Goal: Task Accomplishment & Management: Complete application form

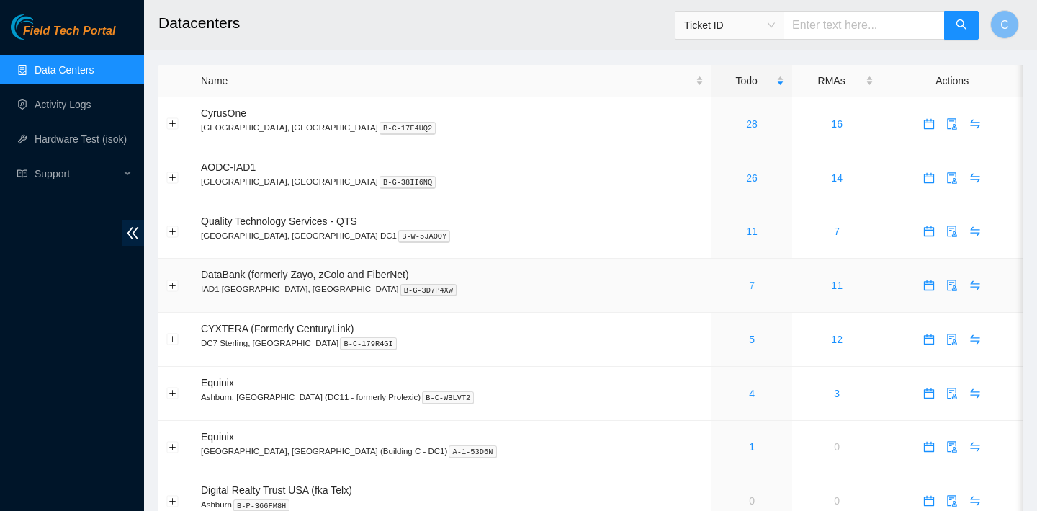
click at [749, 286] on link "7" at bounding box center [752, 286] width 6 height 12
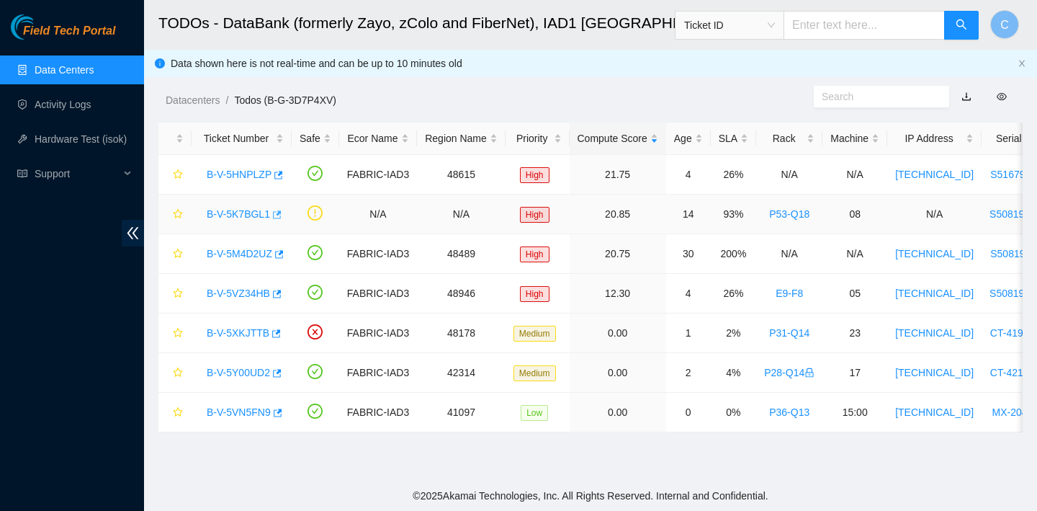
click at [281, 215] on icon "button" at bounding box center [276, 215] width 10 height 10
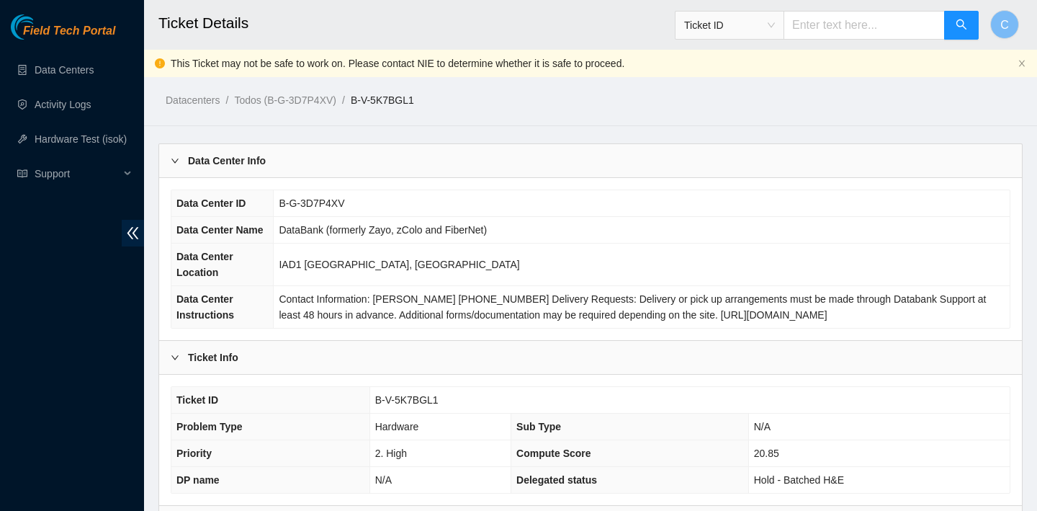
scroll to position [447, 0]
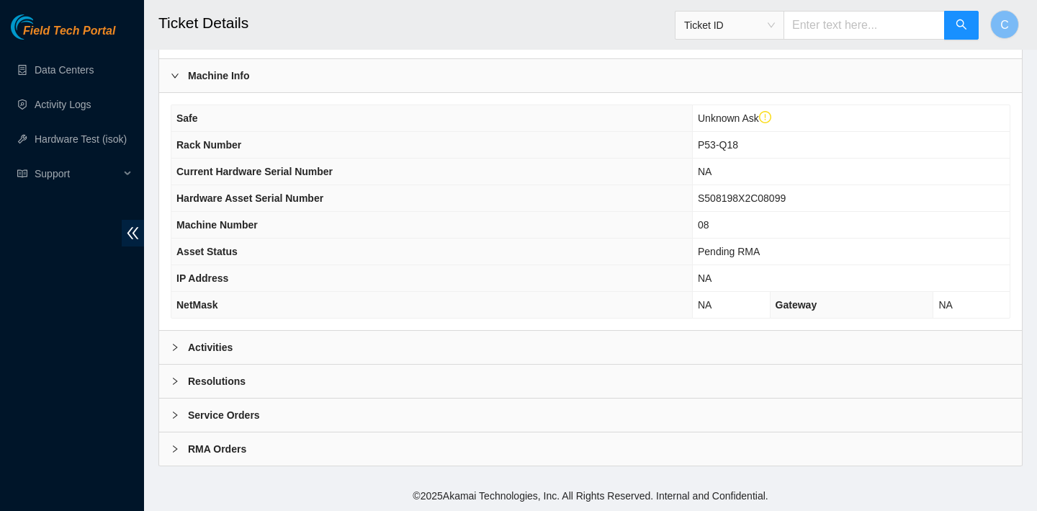
click at [301, 349] on div "Activities" at bounding box center [590, 347] width 863 height 33
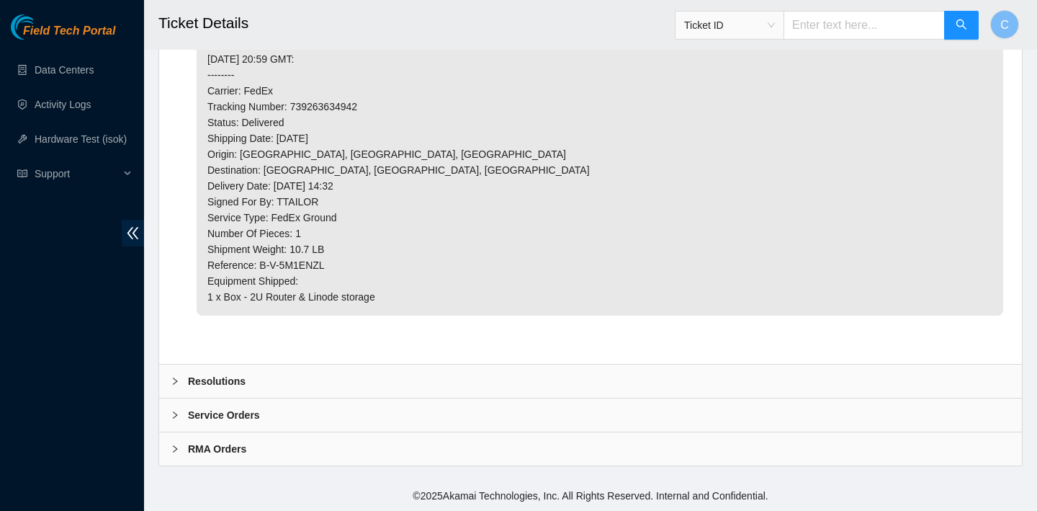
click at [288, 377] on div "Resolutions" at bounding box center [590, 381] width 863 height 33
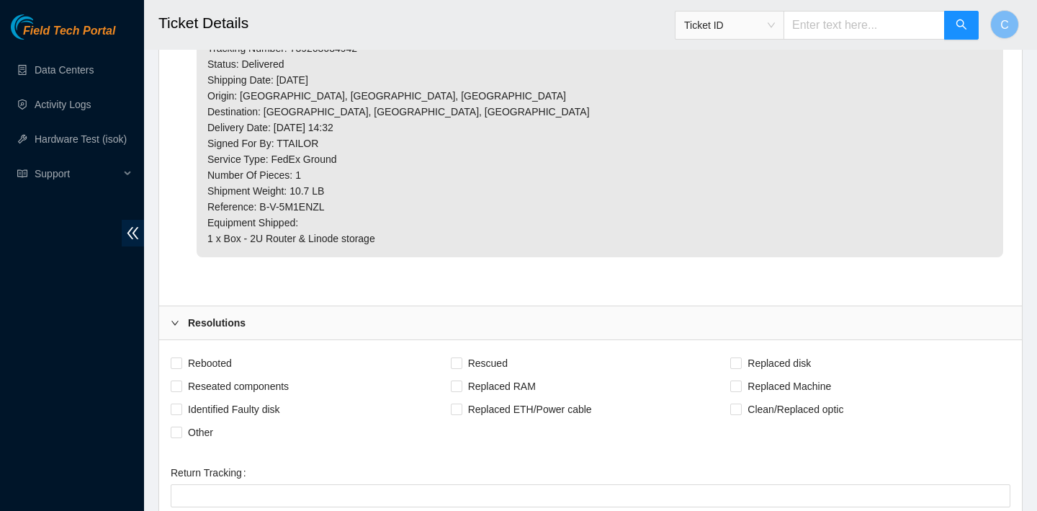
scroll to position [1124, 0]
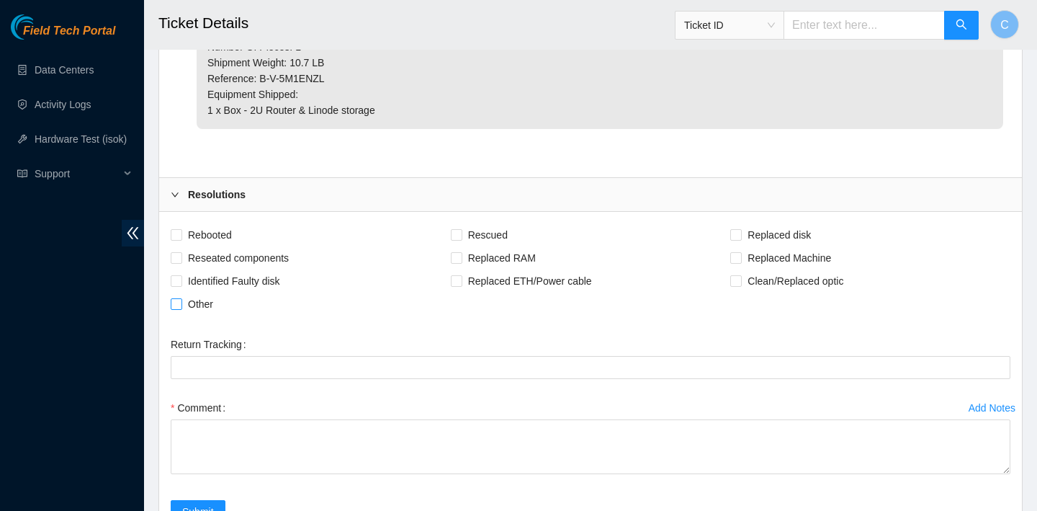
click at [197, 295] on span "Other" at bounding box center [200, 303] width 37 height 23
click at [181, 298] on input "Other" at bounding box center [176, 303] width 10 height 10
checkbox input "true"
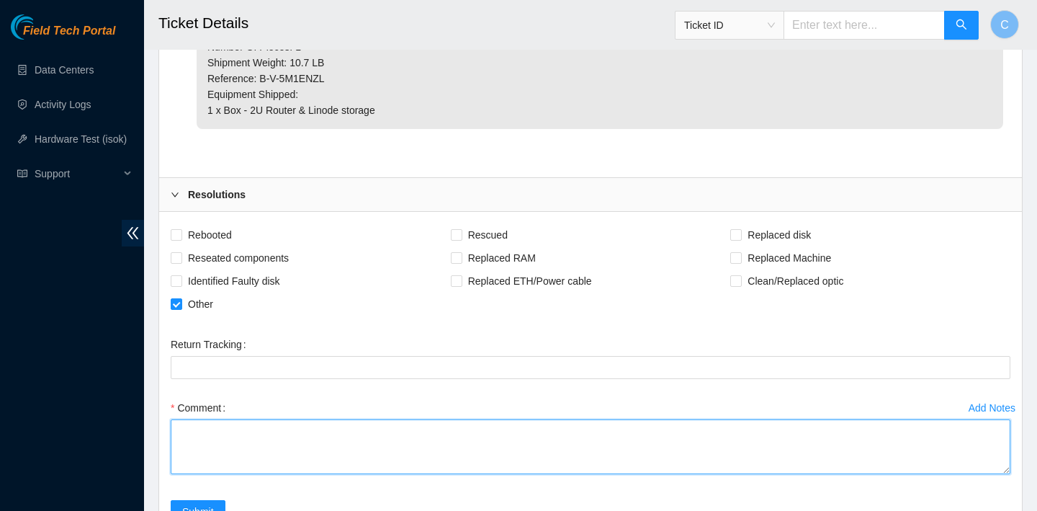
click at [393, 434] on textarea "Comment" at bounding box center [591, 446] width 840 height 55
click at [178, 452] on textarea "Verified SN Unracked" at bounding box center [591, 446] width 840 height 55
click at [195, 442] on textarea "Verified SN Unracked" at bounding box center [591, 446] width 840 height 55
click at [224, 442] on textarea "Verified SN Uncabled Unracked" at bounding box center [591, 446] width 840 height 55
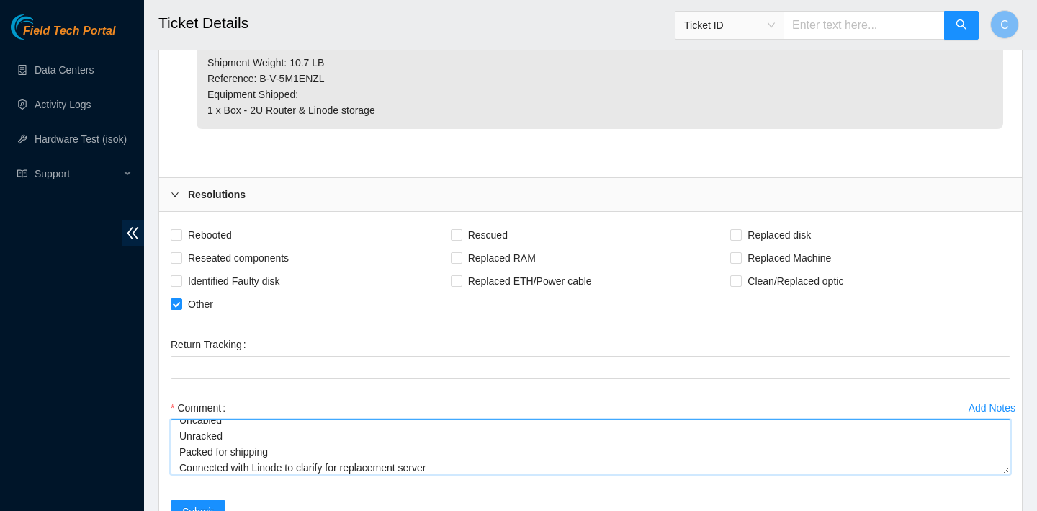
scroll to position [43, 0]
click at [224, 462] on textarea "Verified SN Uncabled Unracked Packed for shipping Connected with Linode to clar…" at bounding box center [591, 446] width 840 height 55
click at [292, 461] on textarea "Verified SN Uncabled Unracked Packed for shipping Connected with Linode to clar…" at bounding box center [591, 446] width 840 height 55
click at [301, 466] on textarea "Verified SN Uncabled Unracked Packed for shipping Connected with Linode to clar…" at bounding box center [591, 446] width 840 height 55
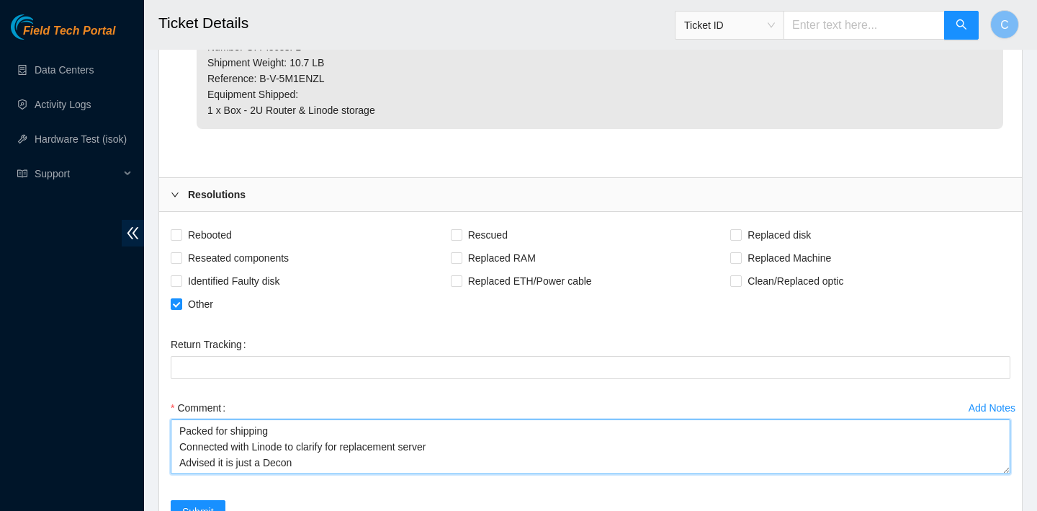
scroll to position [0, 0]
drag, startPoint x: 310, startPoint y: 457, endPoint x: 184, endPoint y: 416, distance: 133.3
click at [184, 416] on div "Comment Verified SN Uncabled Unracked Packed for shipping Connected with Linode…" at bounding box center [591, 439] width 840 height 86
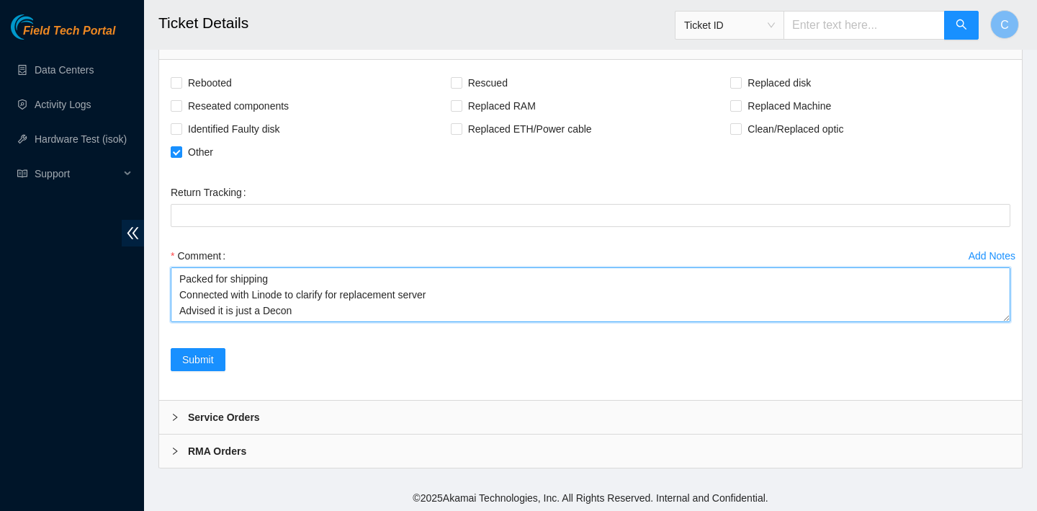
scroll to position [40, 0]
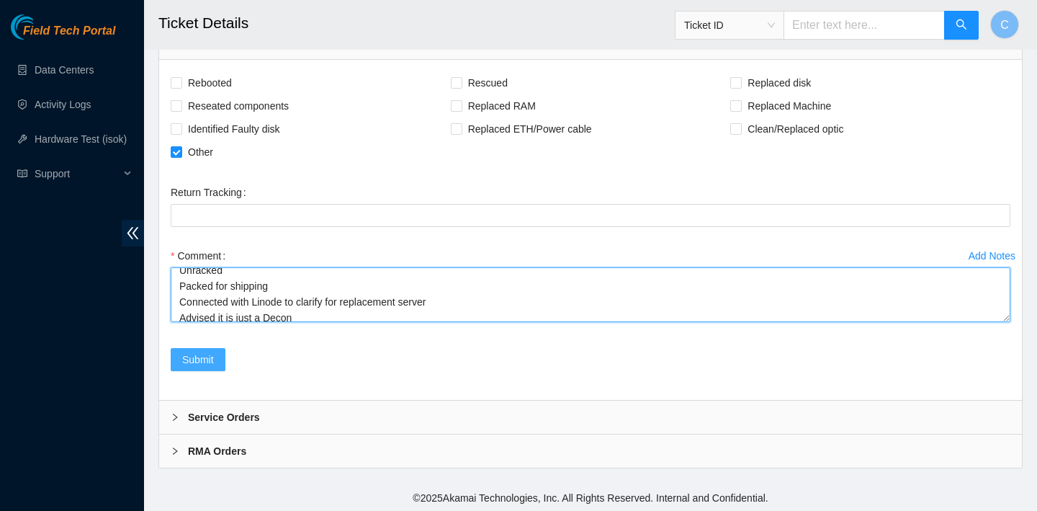
type textarea "Verified SN Uncabled Unracked Packed for shipping Connected with Linode to clar…"
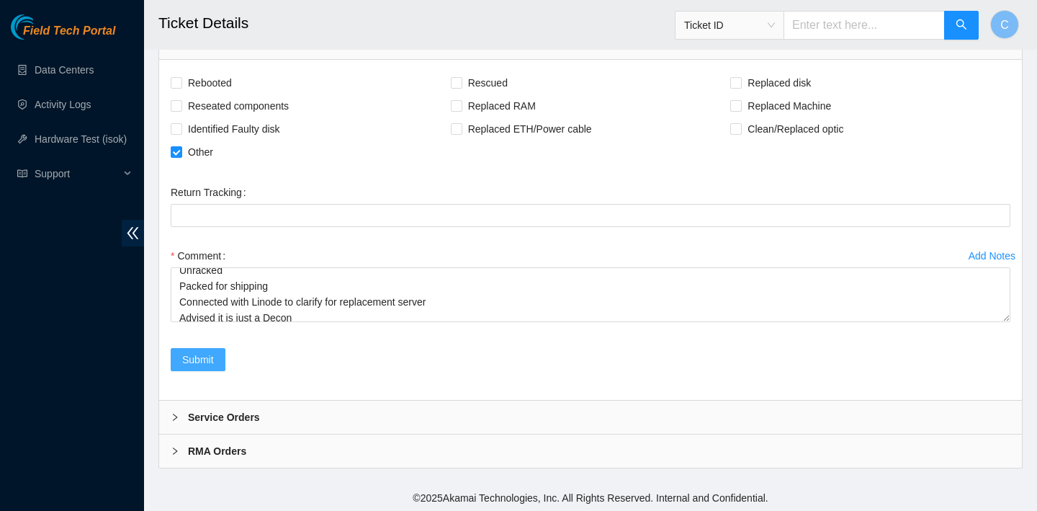
click at [209, 361] on span "Submit" at bounding box center [198, 360] width 32 height 16
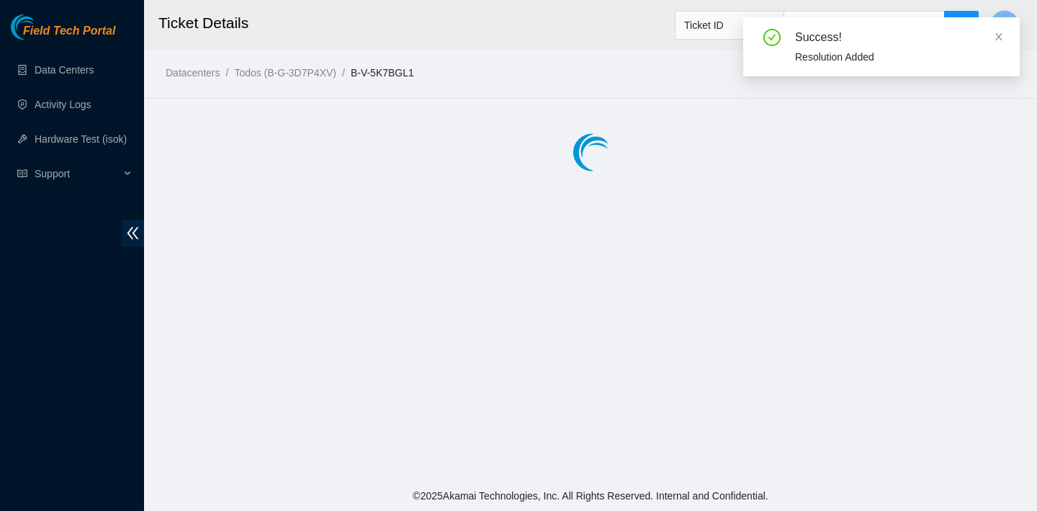
scroll to position [0, 0]
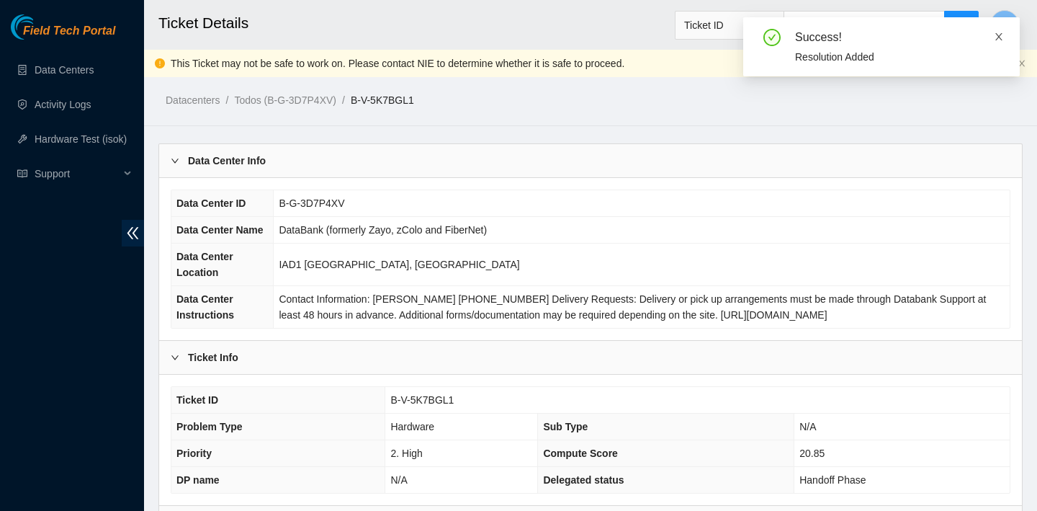
click at [998, 40] on icon "close" at bounding box center [999, 37] width 10 height 10
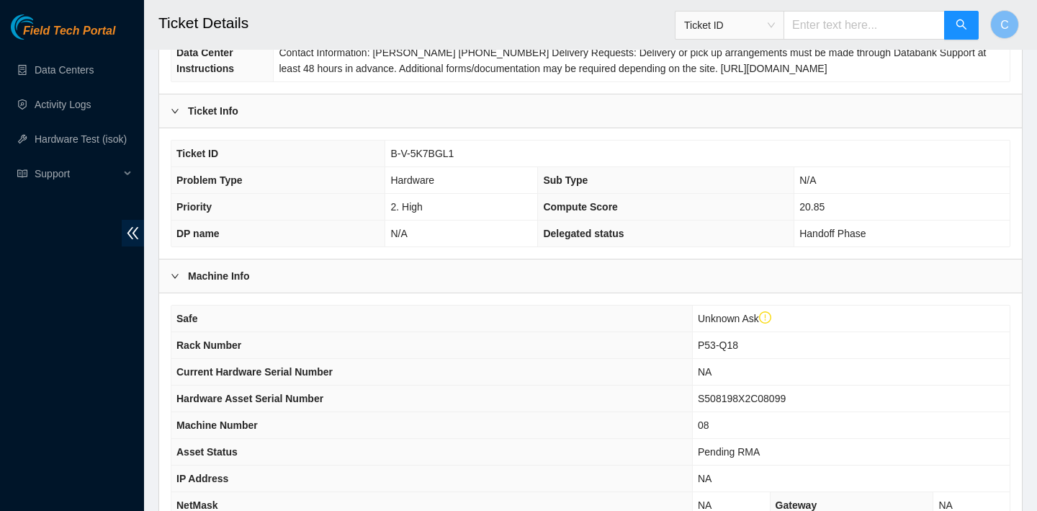
scroll to position [81, 0]
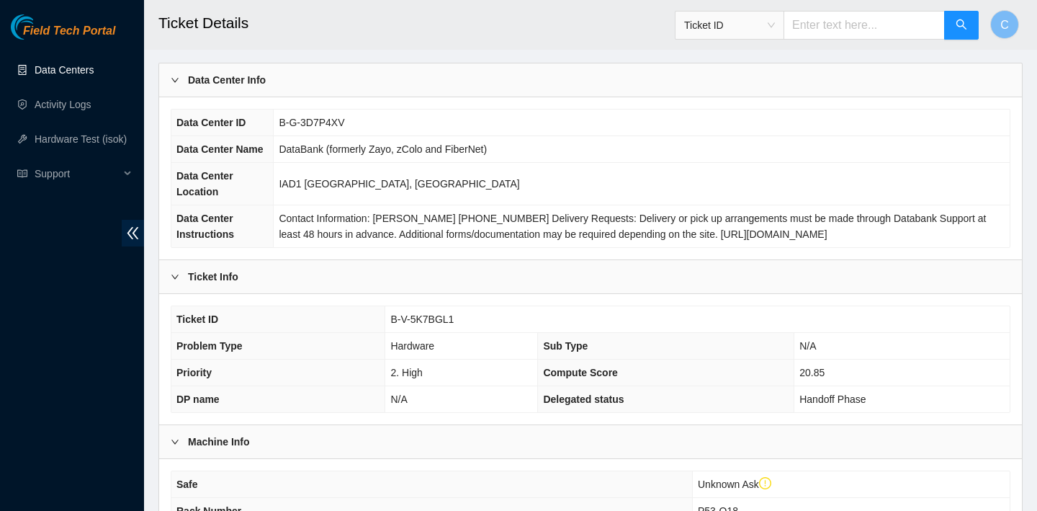
click at [87, 76] on link "Data Centers" at bounding box center [64, 70] width 59 height 12
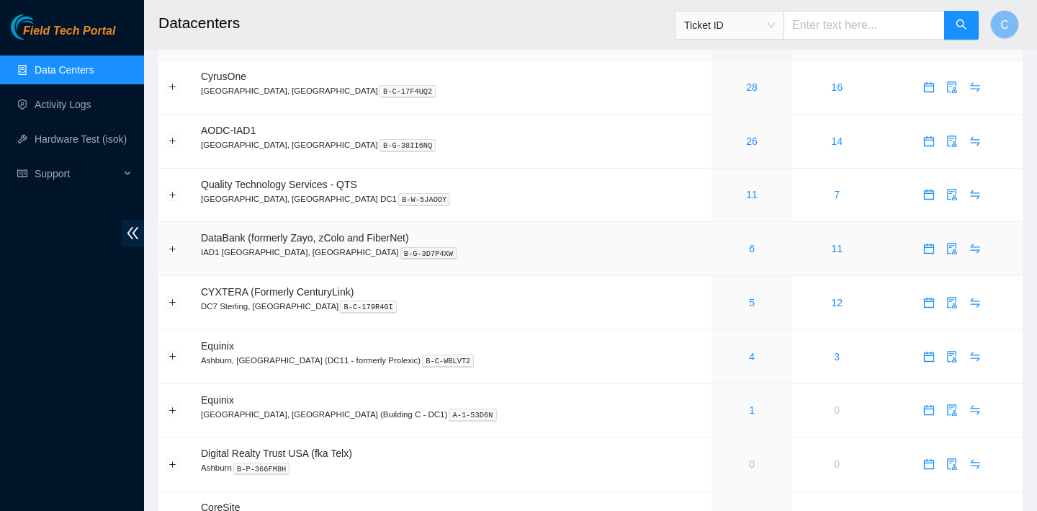
scroll to position [37, 0]
click at [749, 248] on link "6" at bounding box center [752, 248] width 6 height 12
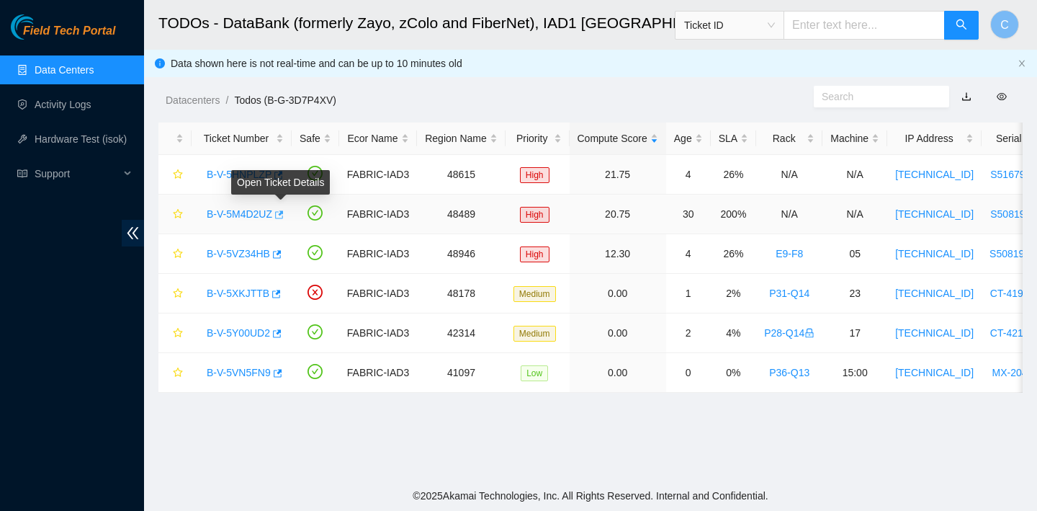
click at [283, 215] on icon "button" at bounding box center [278, 215] width 10 height 10
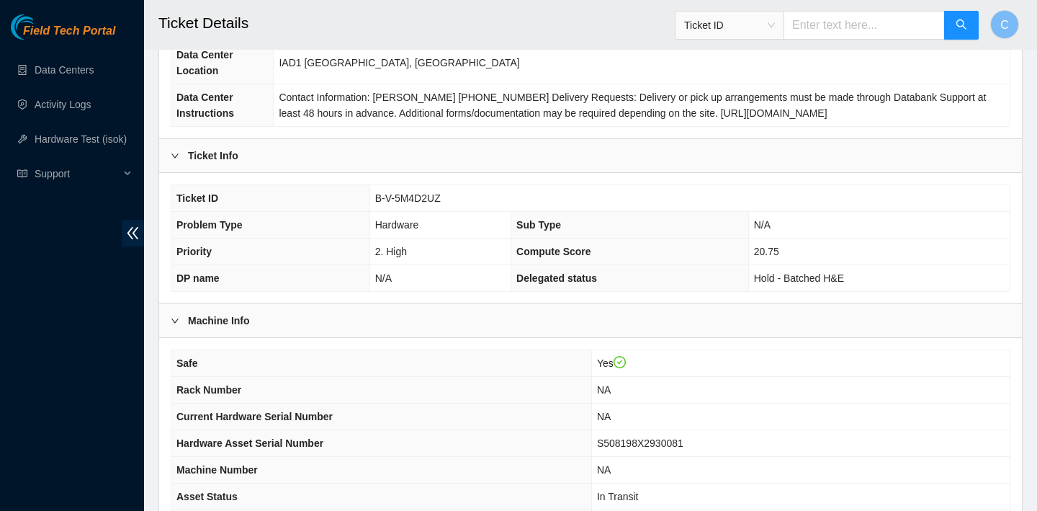
scroll to position [419, 0]
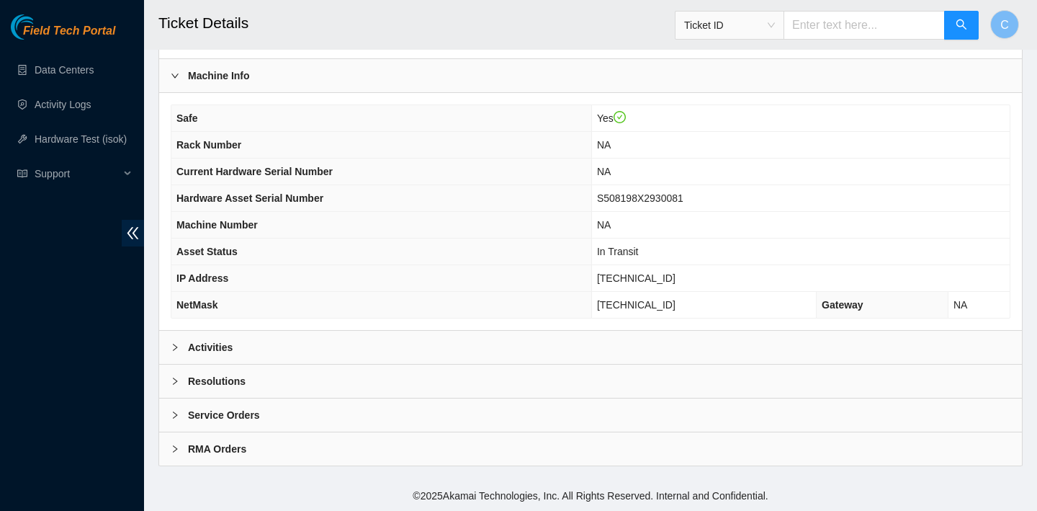
click at [513, 349] on div "Activities" at bounding box center [590, 347] width 863 height 33
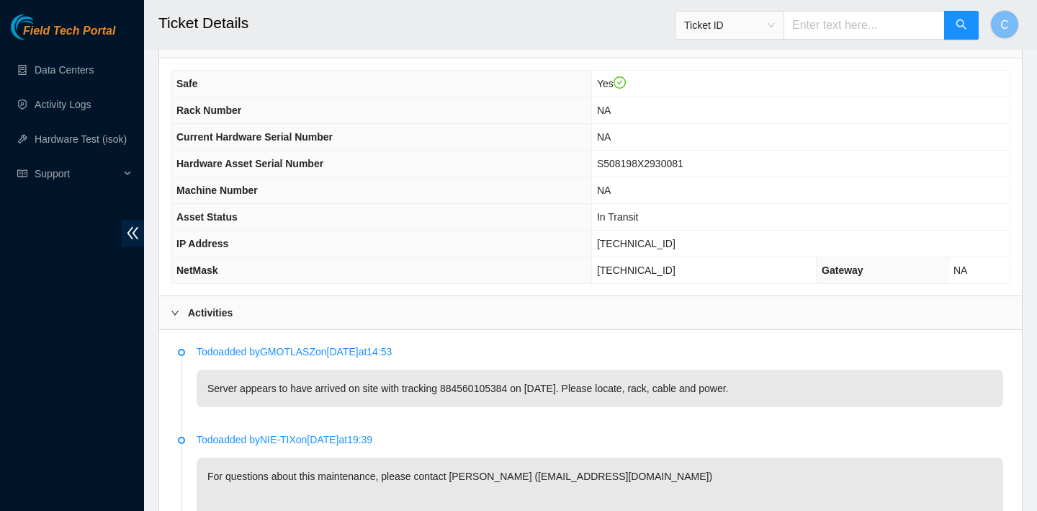
scroll to position [270, 0]
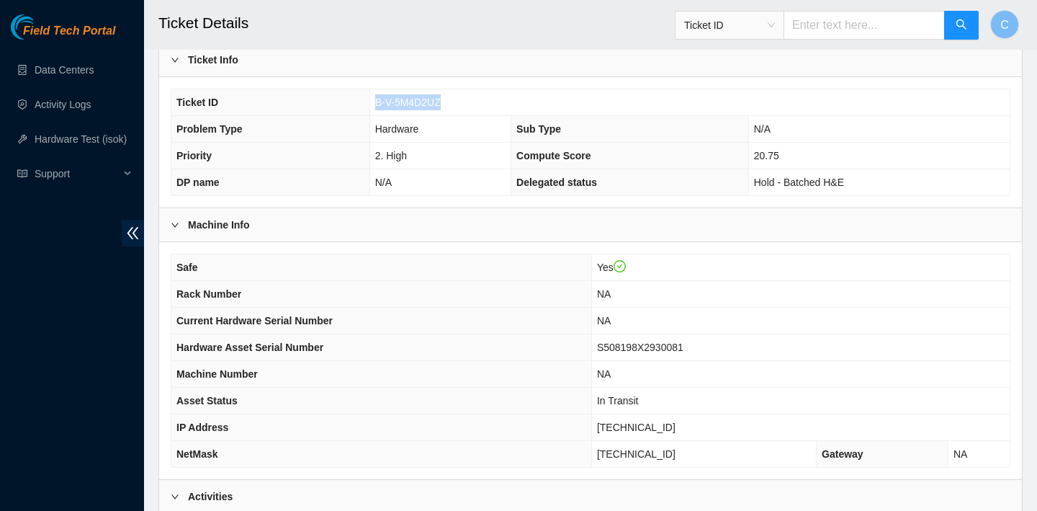
drag, startPoint x: 475, startPoint y: 107, endPoint x: 370, endPoint y: 105, distance: 105.2
click at [370, 105] on td "B-V-5M4D2UZ" at bounding box center [690, 102] width 640 height 27
copy span "B-V-5M4D2UZ"
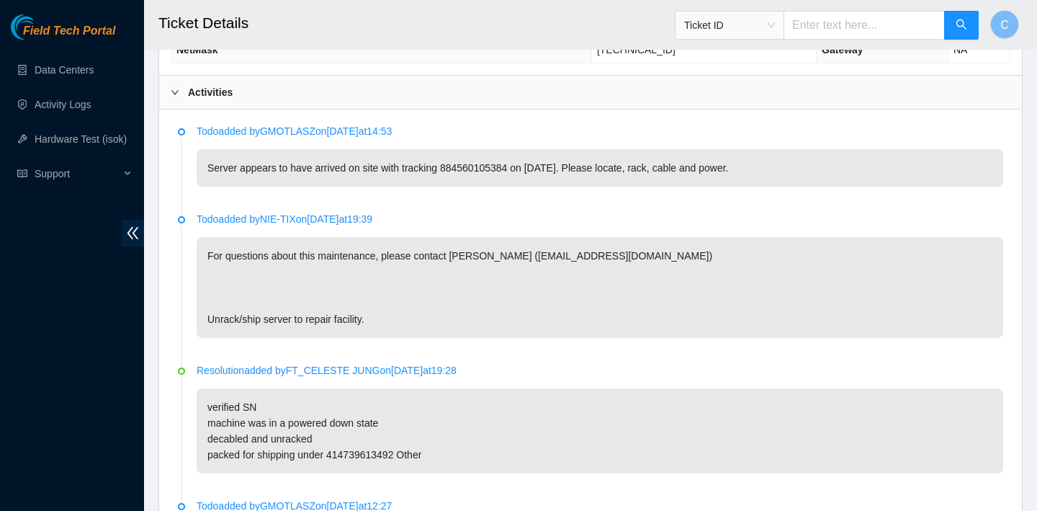
scroll to position [671, 0]
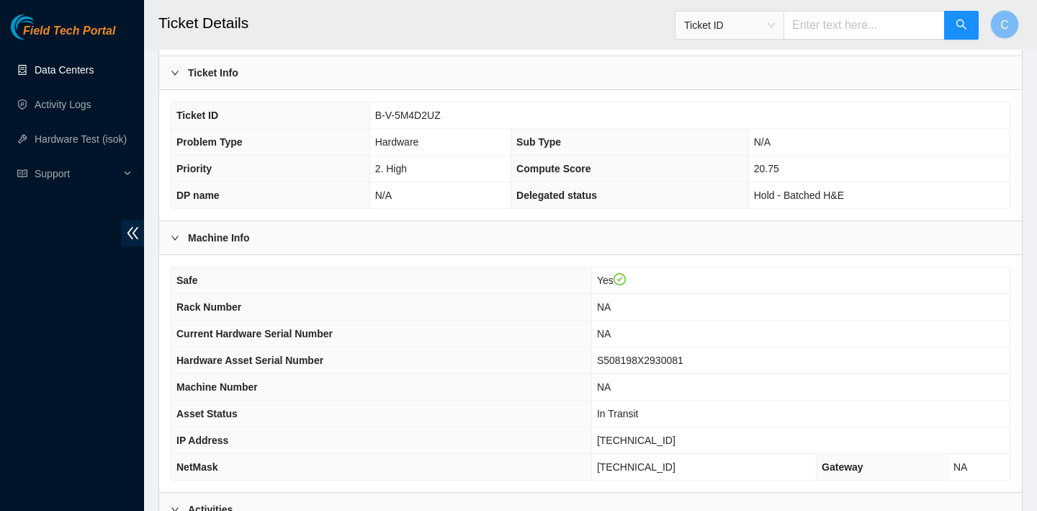
scroll to position [282, 0]
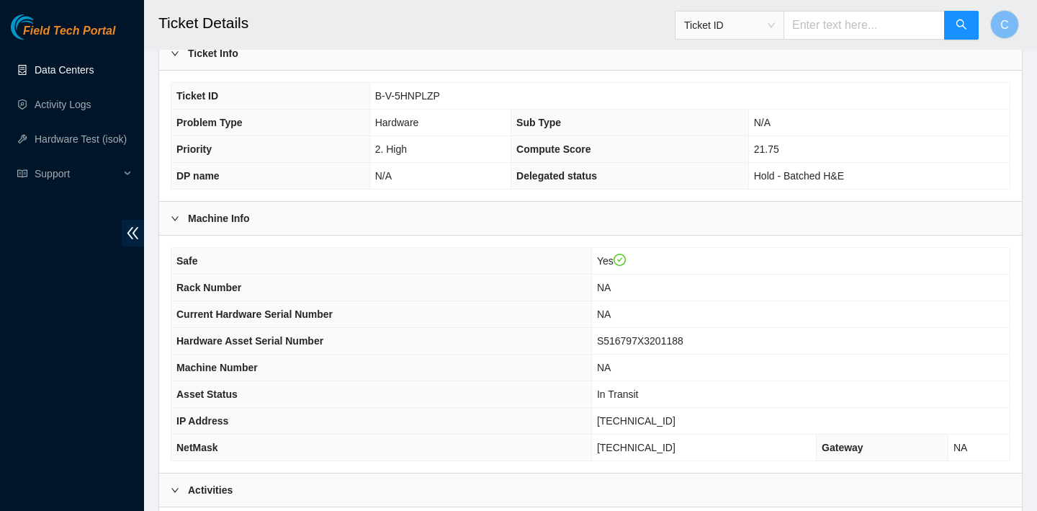
scroll to position [267, 0]
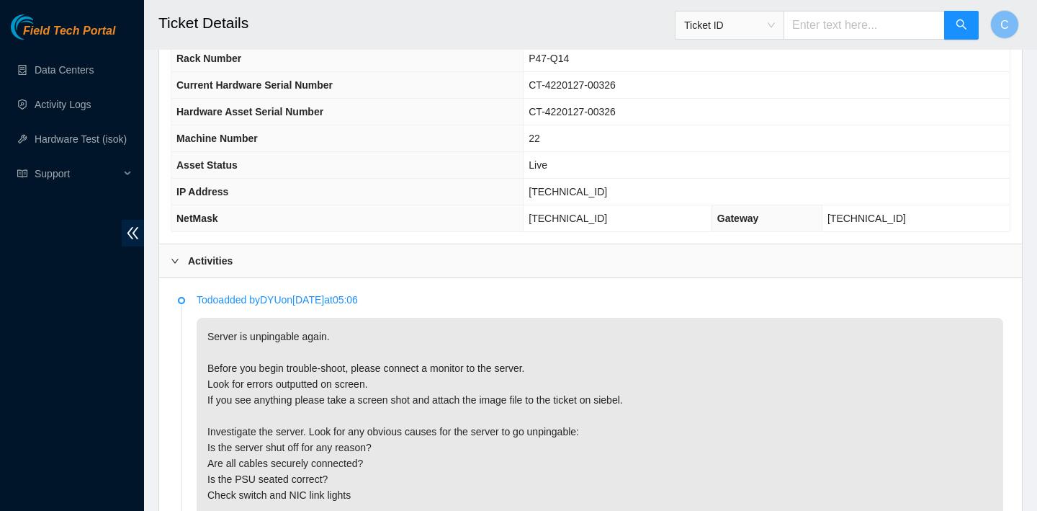
scroll to position [483, 0]
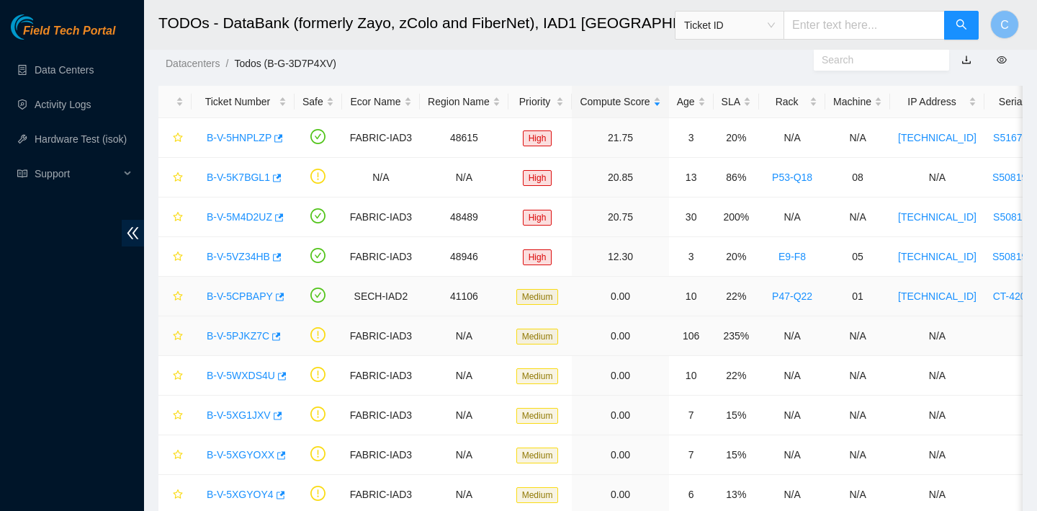
scroll to position [30, 0]
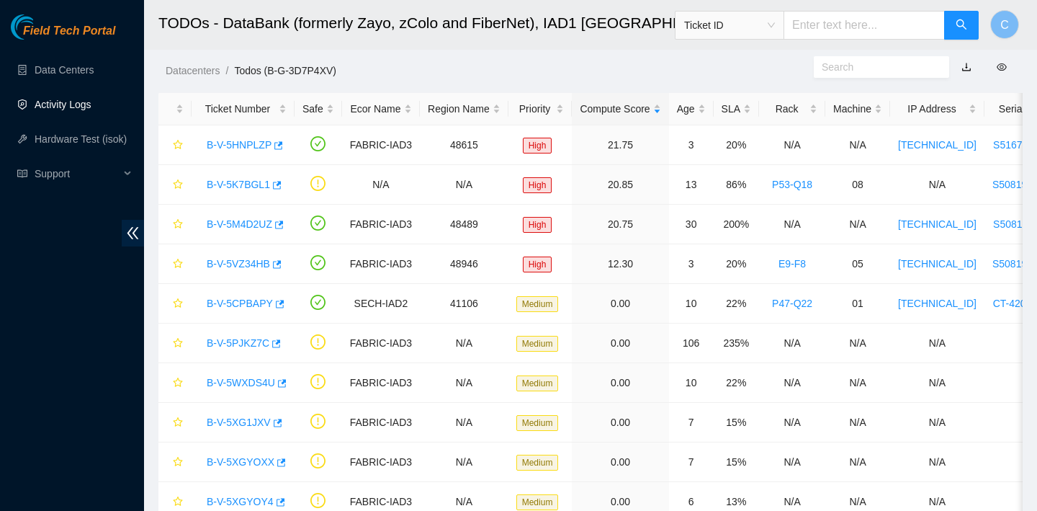
click at [76, 105] on link "Activity Logs" at bounding box center [63, 105] width 57 height 12
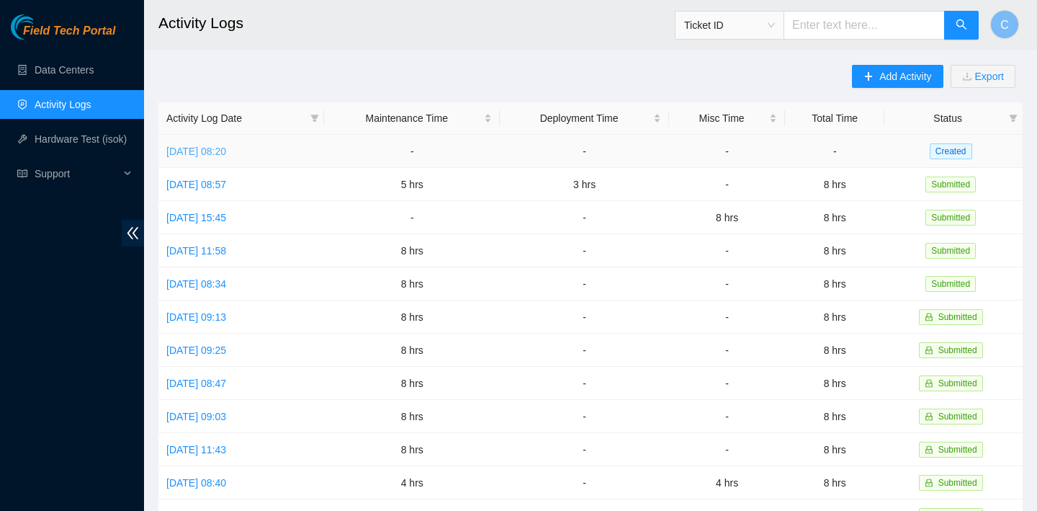
click at [226, 155] on link "Fri, 10 Oct 2025 08:20" at bounding box center [196, 152] width 60 height 12
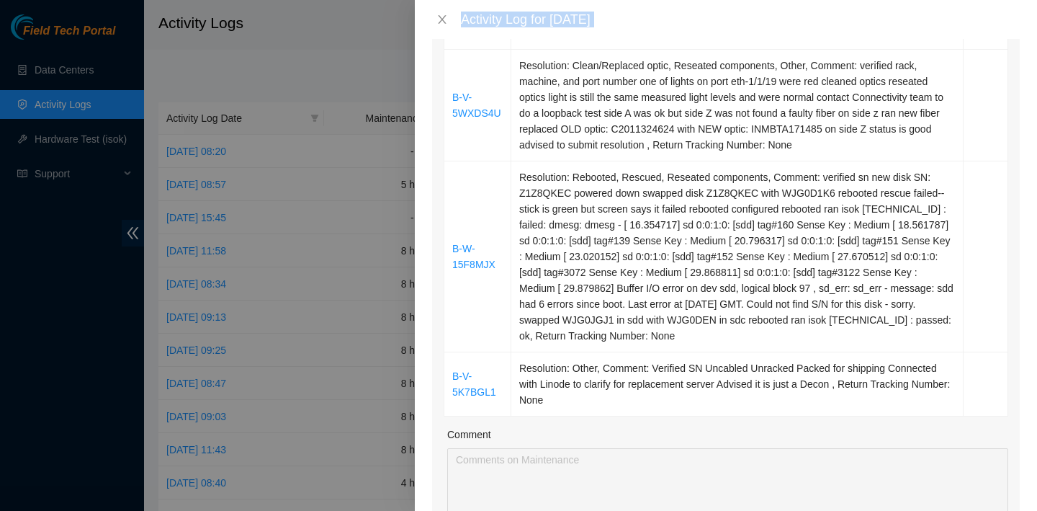
scroll to position [401, 0]
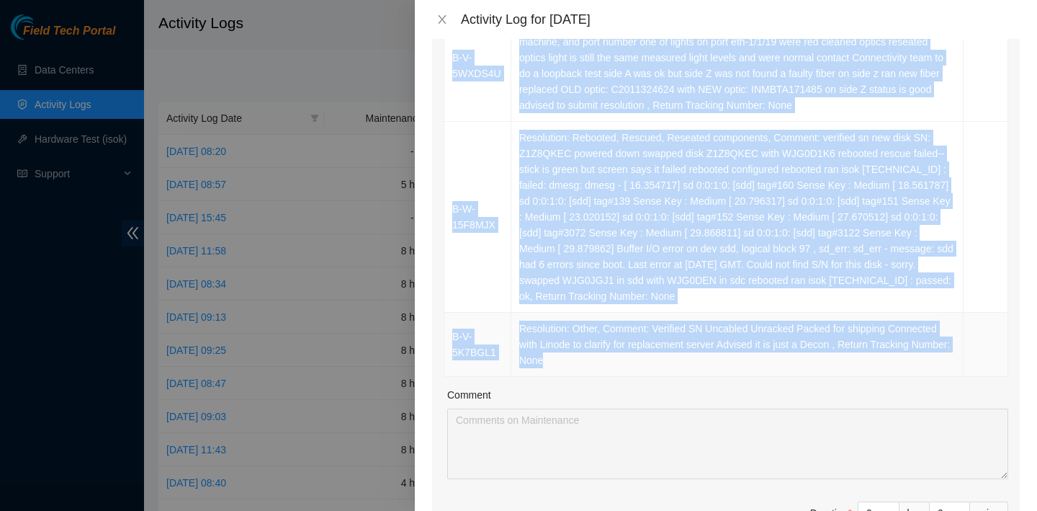
drag, startPoint x: 450, startPoint y: 97, endPoint x: 640, endPoint y: 381, distance: 341.7
click at [640, 377] on tbody "B-V-5Y8I0ND Resolution: Reseated components, Comment: verified SN verified port…" at bounding box center [726, 145] width 564 height 463
copy tbody "B-V-5Y8I0ND Resolution: Reseated components, Comment: verified SN verified port…"
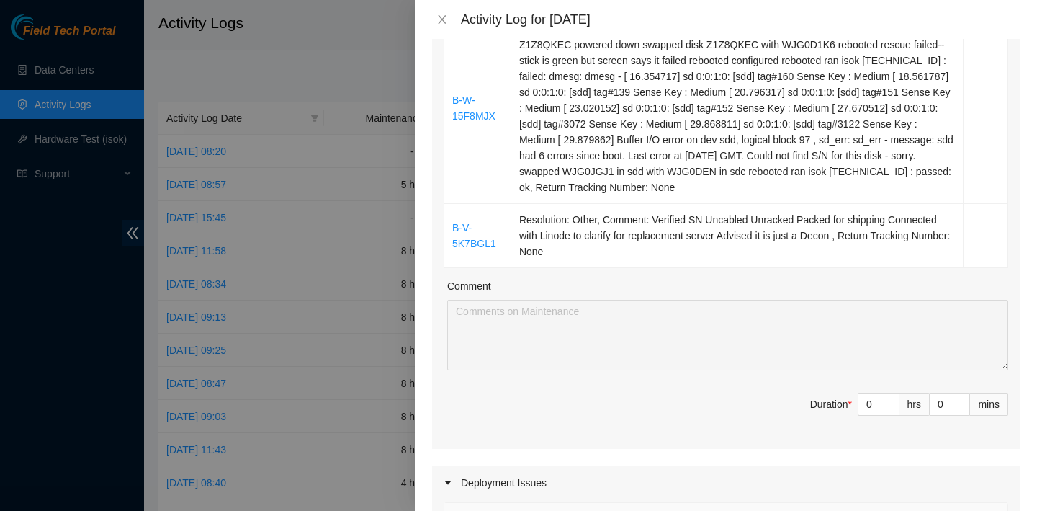
scroll to position [571, 0]
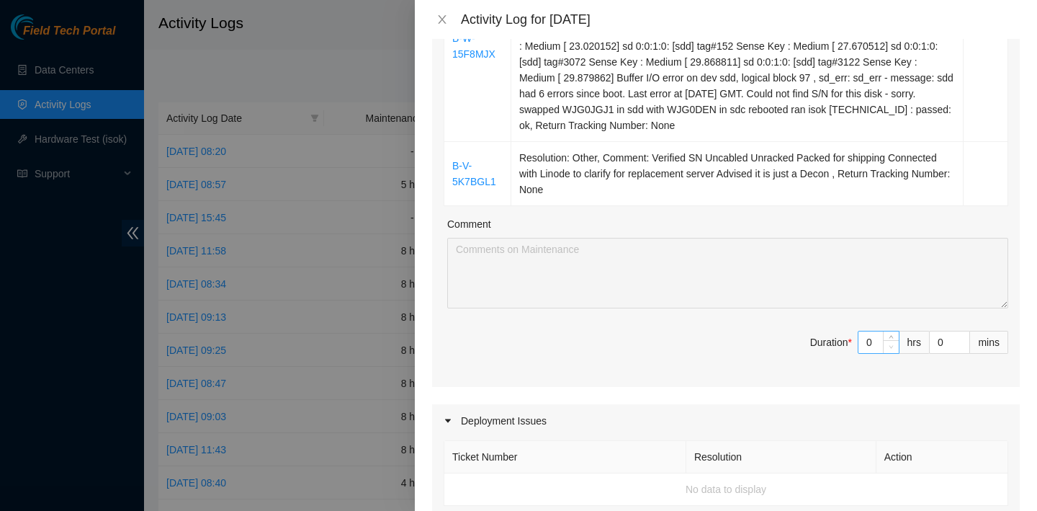
click at [883, 353] on span "Decrease Value" at bounding box center [891, 346] width 16 height 13
type input "1"
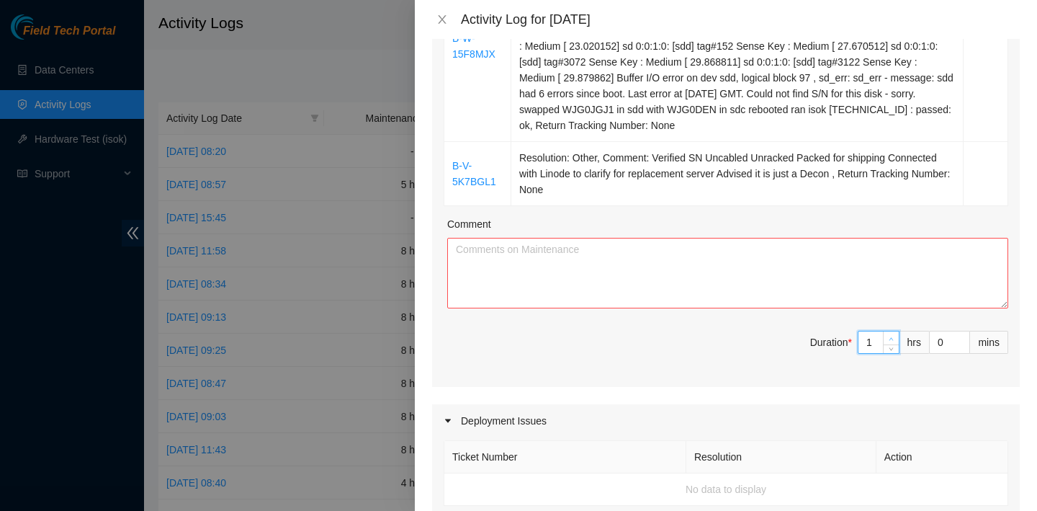
click at [894, 343] on span "up" at bounding box center [892, 338] width 9 height 9
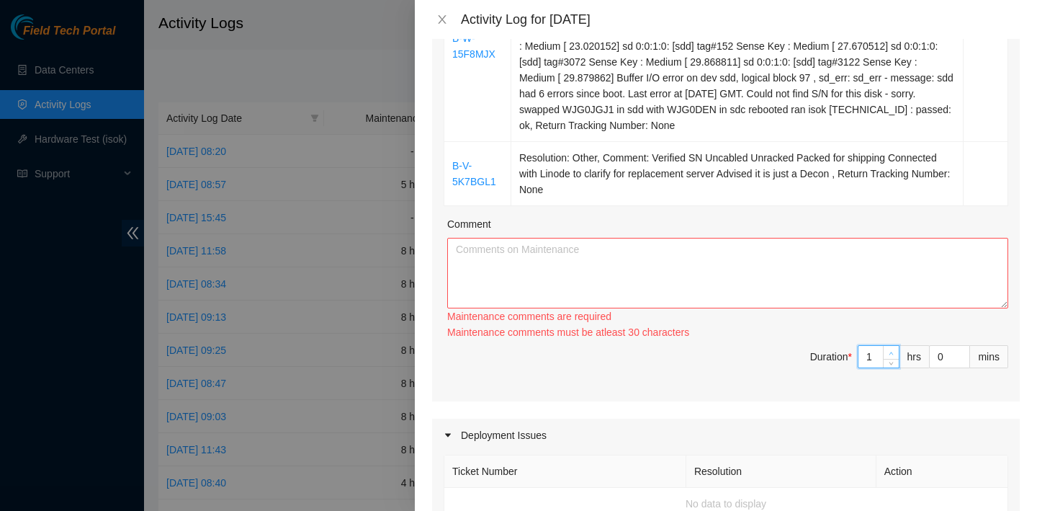
type input "2"
click at [894, 357] on div "Ticket Number Resolution Action B-V-5Y8I0ND Resolution: Reseated components, Co…" at bounding box center [726, 46] width 588 height 710
type input "3"
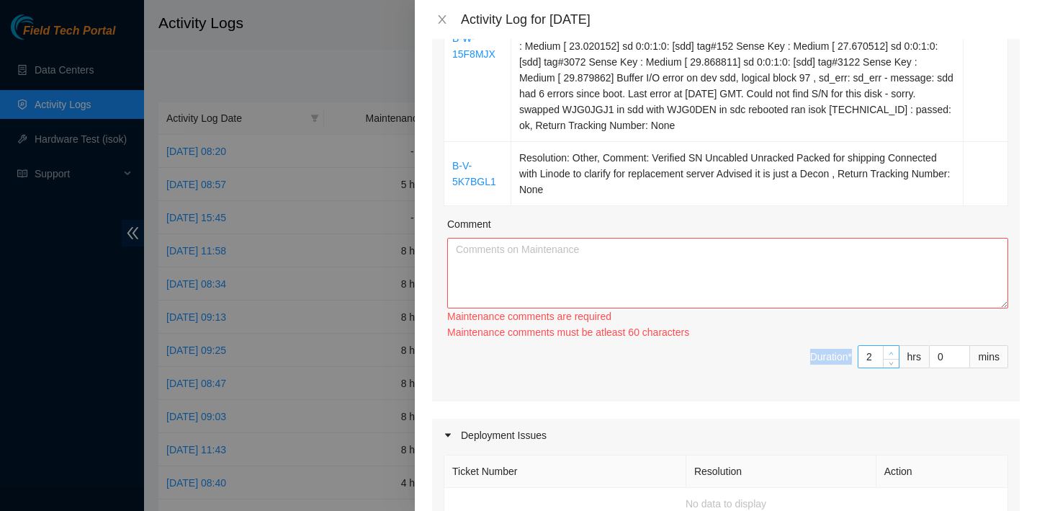
type input "3"
click at [894, 359] on span "Increase Value" at bounding box center [891, 352] width 16 height 13
type input "4"
click at [894, 359] on span "Increase Value" at bounding box center [891, 352] width 16 height 13
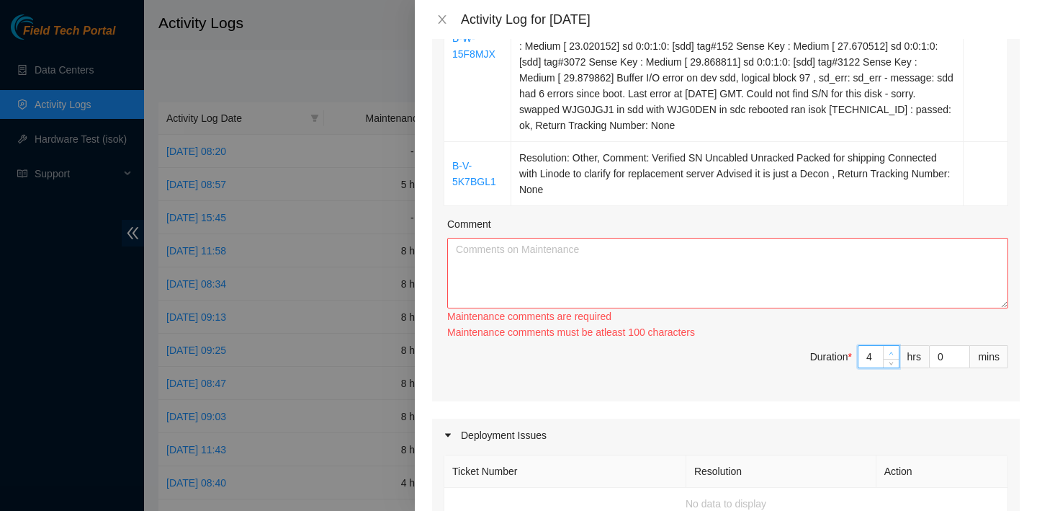
type input "5"
click at [894, 357] on span "up" at bounding box center [892, 353] width 9 height 9
type input "6"
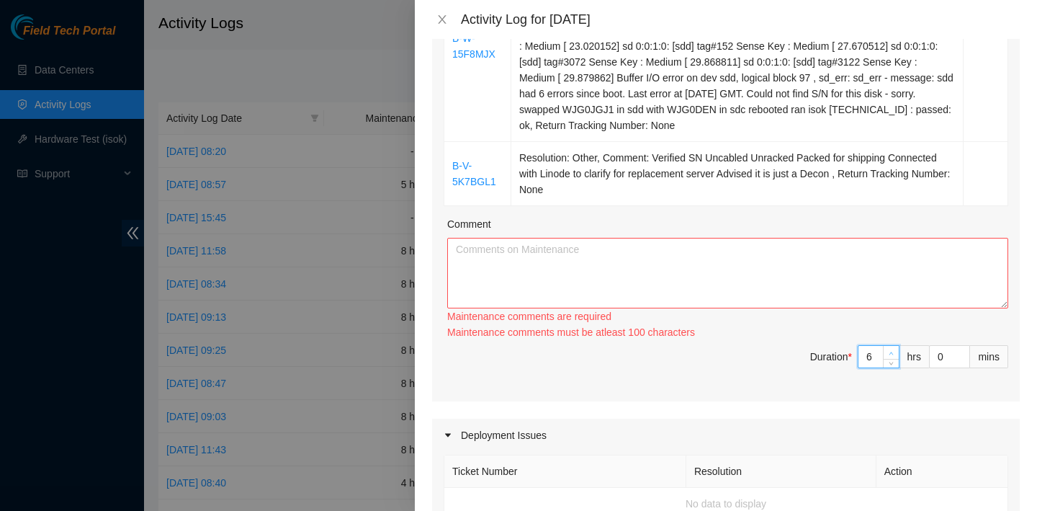
click at [894, 359] on span "Increase Value" at bounding box center [891, 352] width 16 height 13
type input "7"
click at [894, 359] on span "Increase Value" at bounding box center [891, 352] width 16 height 13
type input "8"
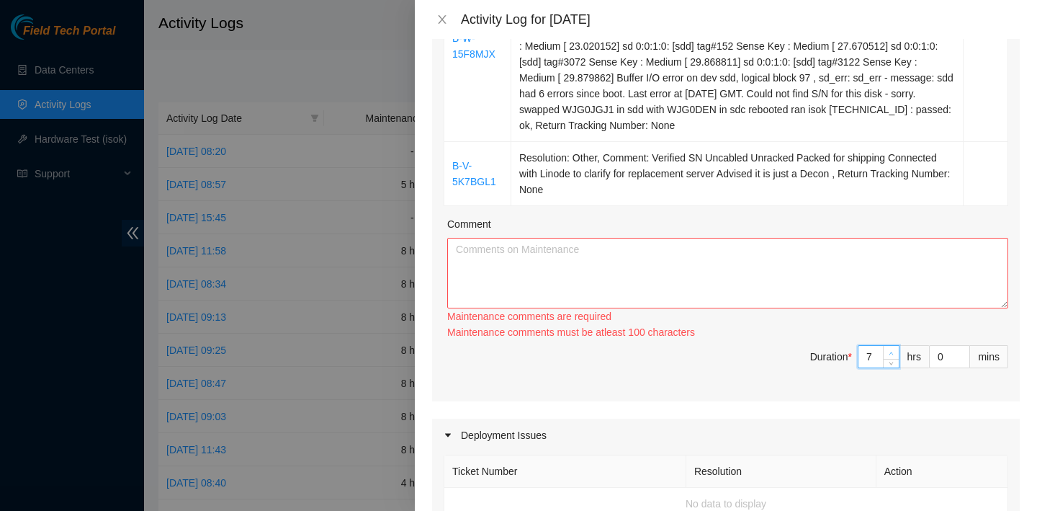
type input "8"
click at [894, 359] on span "Increase Value" at bounding box center [891, 352] width 16 height 13
type input "9"
click at [894, 359] on span "Increase Value" at bounding box center [891, 352] width 16 height 13
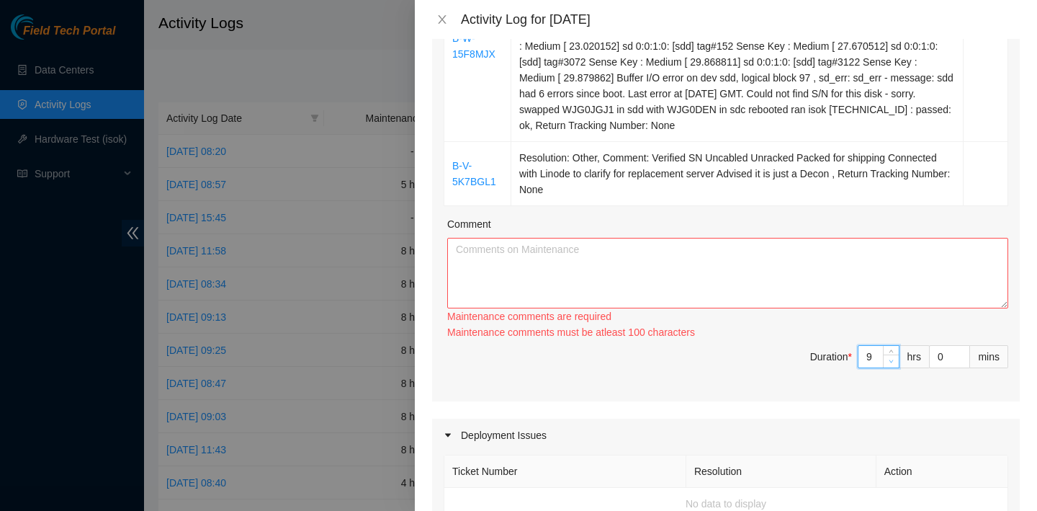
type input "8"
click at [894, 366] on span "down" at bounding box center [892, 361] width 9 height 9
click at [879, 308] on textarea "Comment" at bounding box center [727, 273] width 561 height 71
paste textarea "B-V-5Y8I0ND Resolution: Reseated components, Comment: verified SN verified port…"
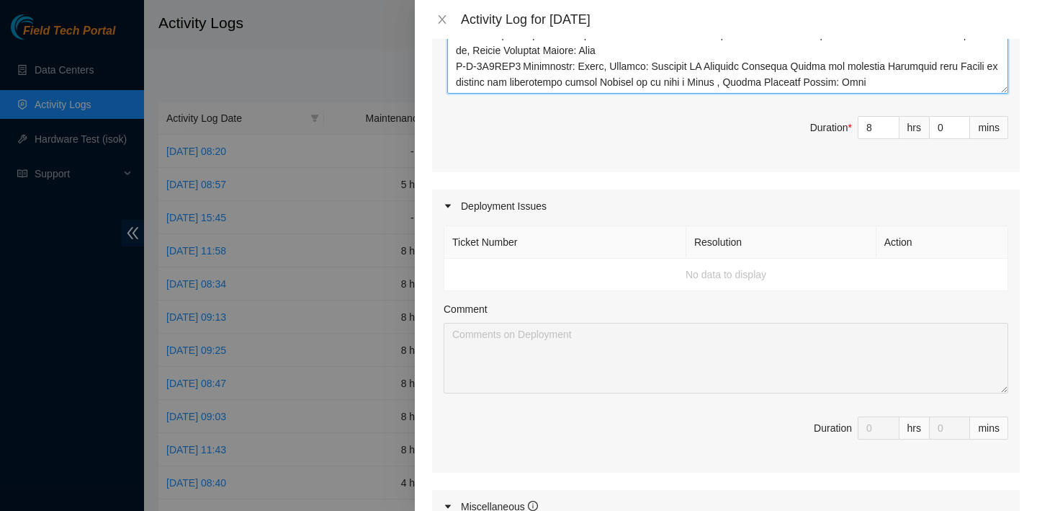
scroll to position [1140, 0]
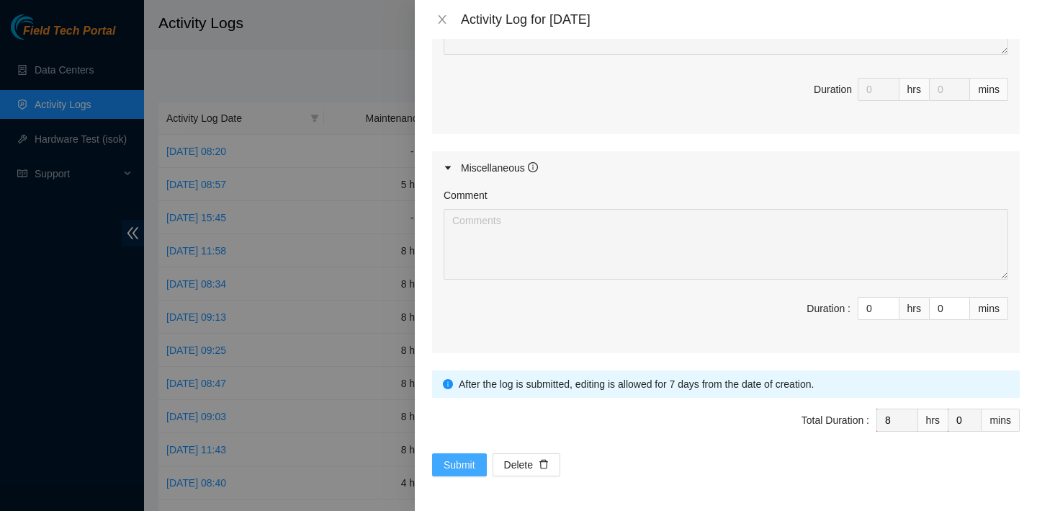
type textarea "B-V-5Y8I0ND Resolution: Reseated components, Comment: verified SN verified port…"
click at [465, 460] on span "Submit" at bounding box center [460, 465] width 32 height 16
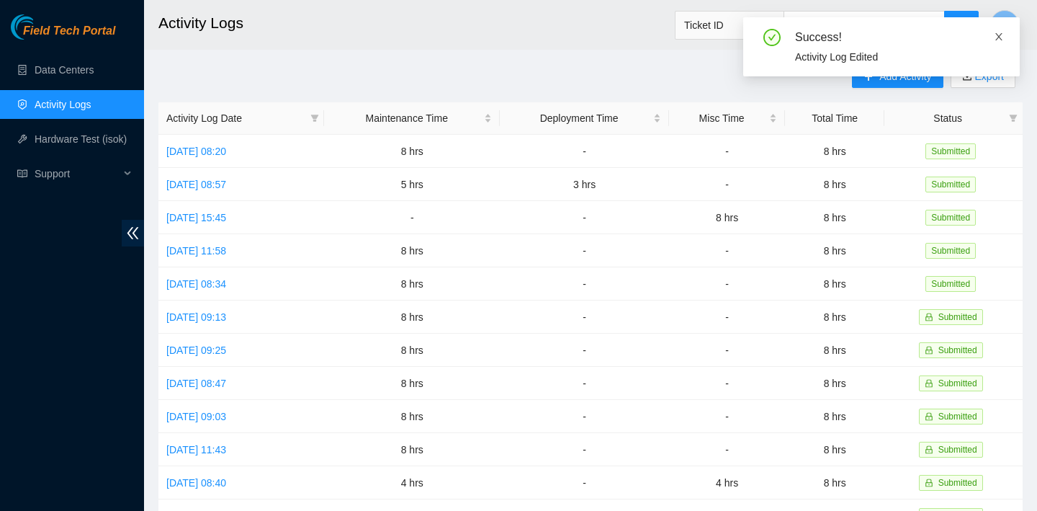
click at [999, 38] on icon "close" at bounding box center [999, 37] width 10 height 10
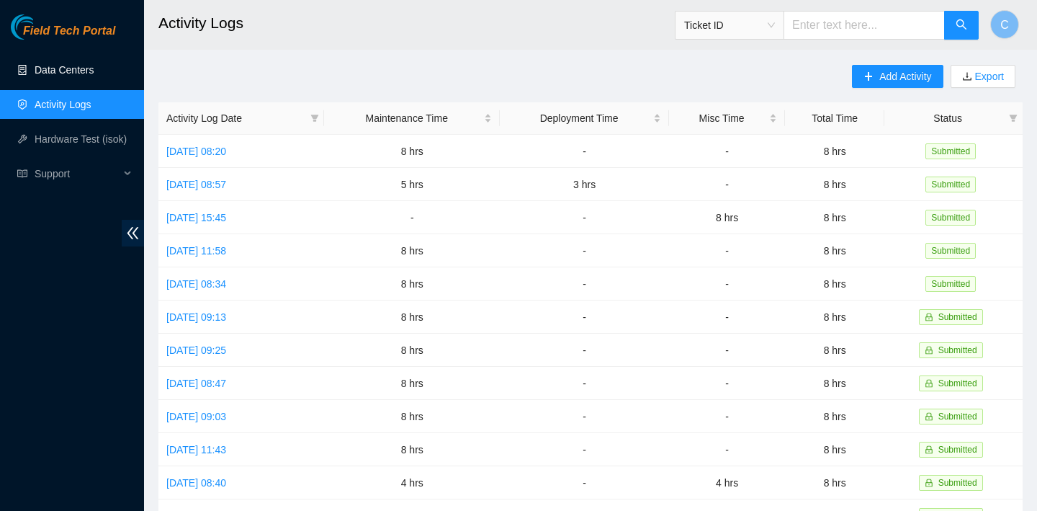
click at [94, 76] on link "Data Centers" at bounding box center [64, 70] width 59 height 12
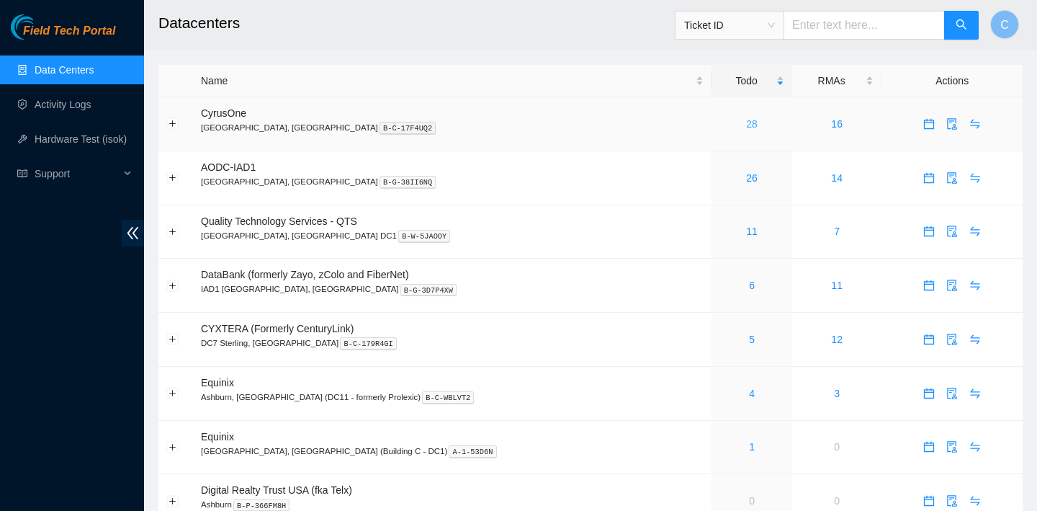
click at [746, 118] on link "28" at bounding box center [752, 124] width 12 height 12
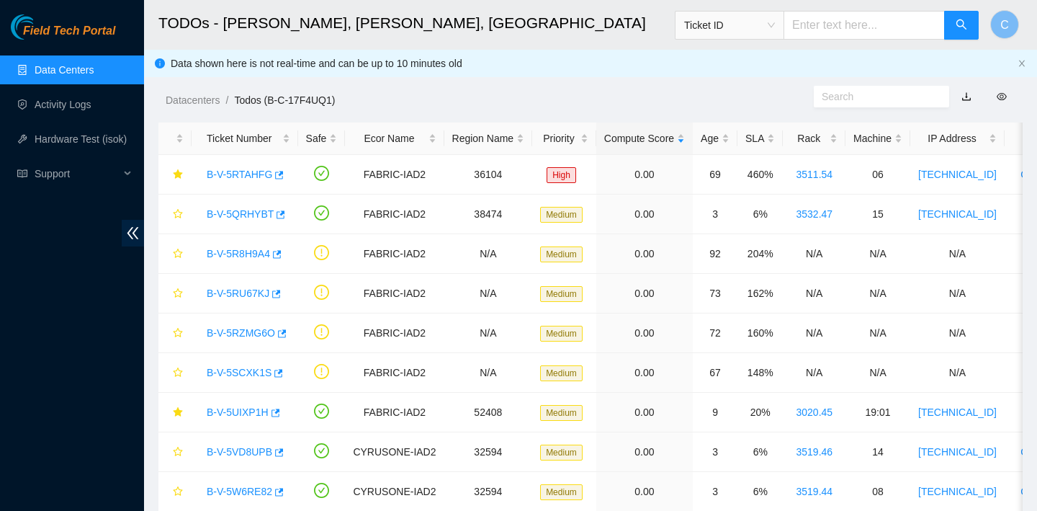
click at [94, 76] on link "Data Centers" at bounding box center [64, 70] width 59 height 12
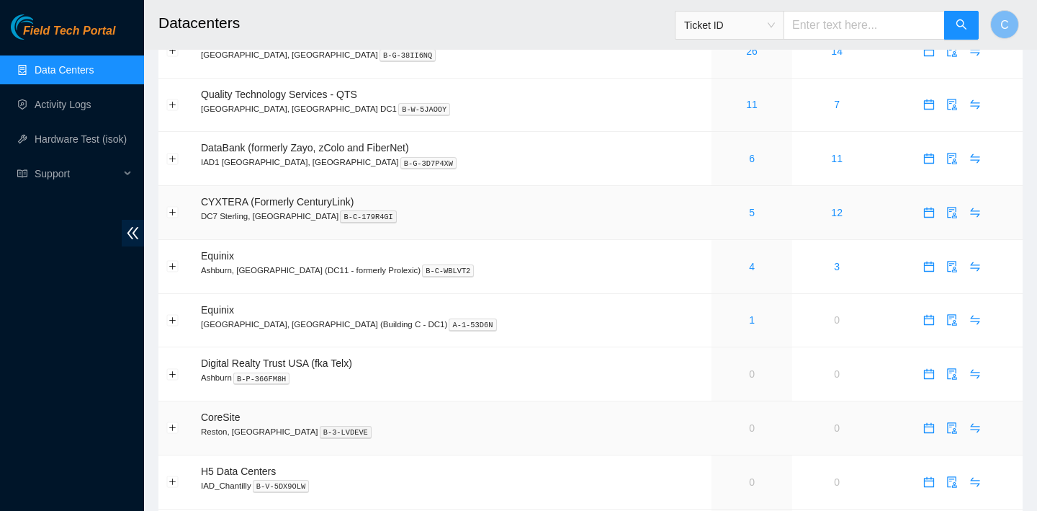
scroll to position [5, 0]
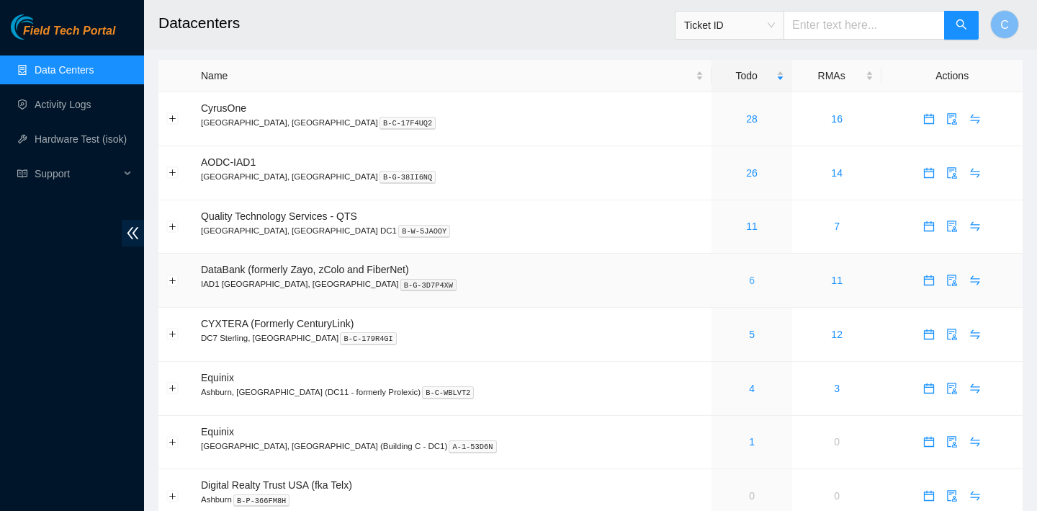
click at [749, 277] on link "6" at bounding box center [752, 280] width 6 height 12
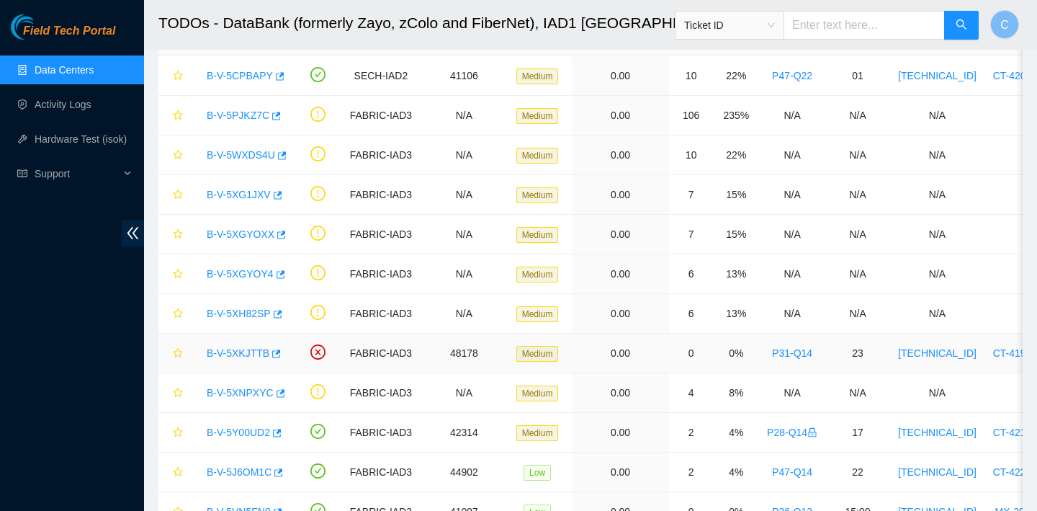
scroll to position [246, 0]
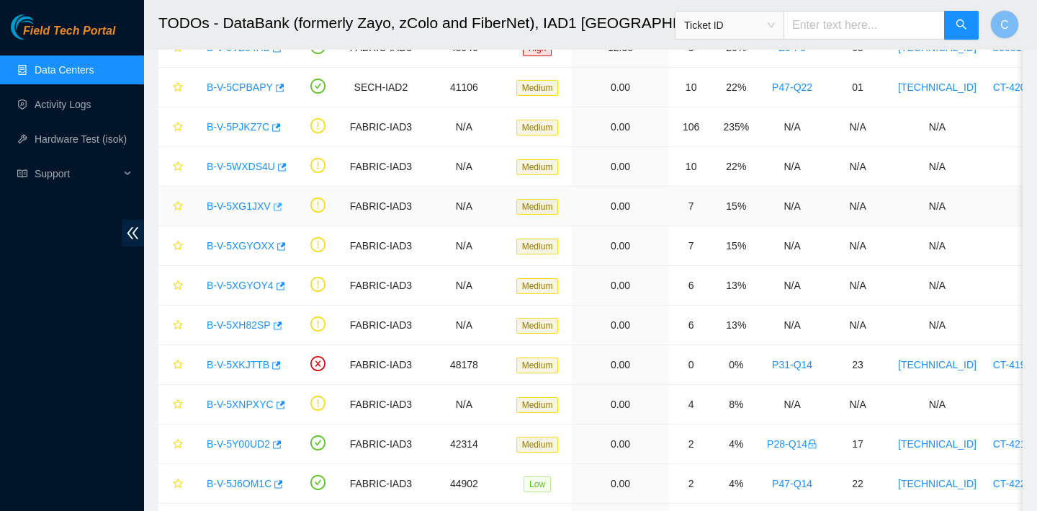
click at [282, 205] on icon "button" at bounding box center [278, 206] width 9 height 8
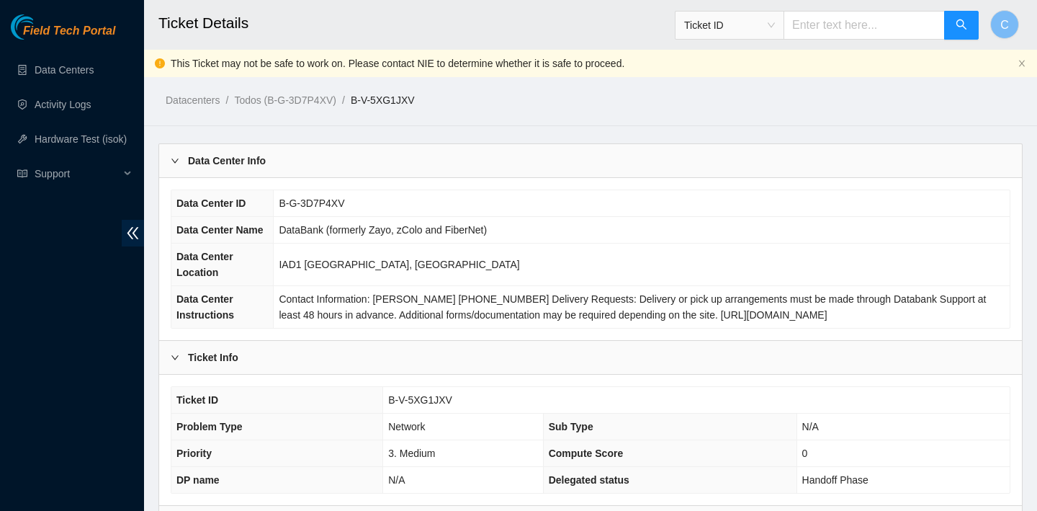
scroll to position [447, 0]
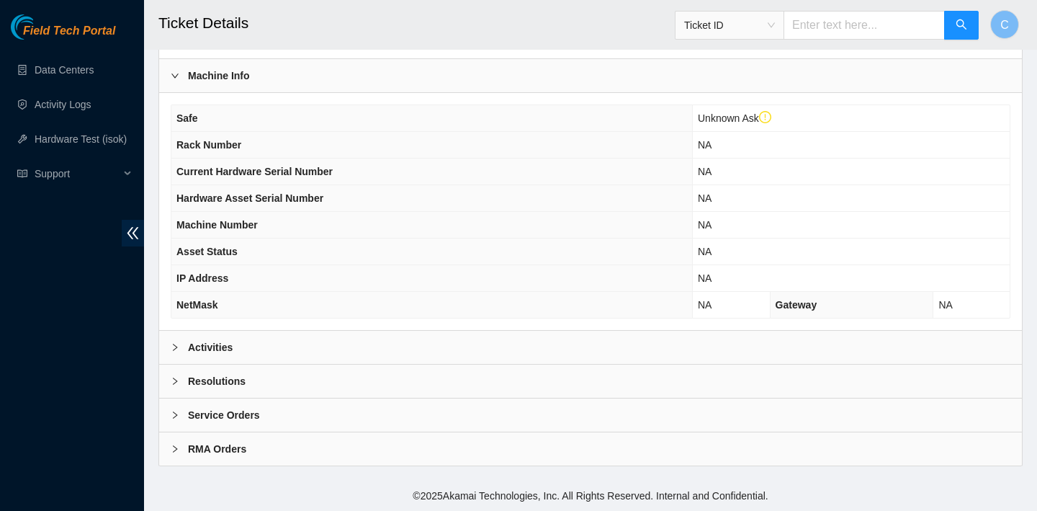
click at [354, 331] on div "Activities" at bounding box center [590, 347] width 863 height 33
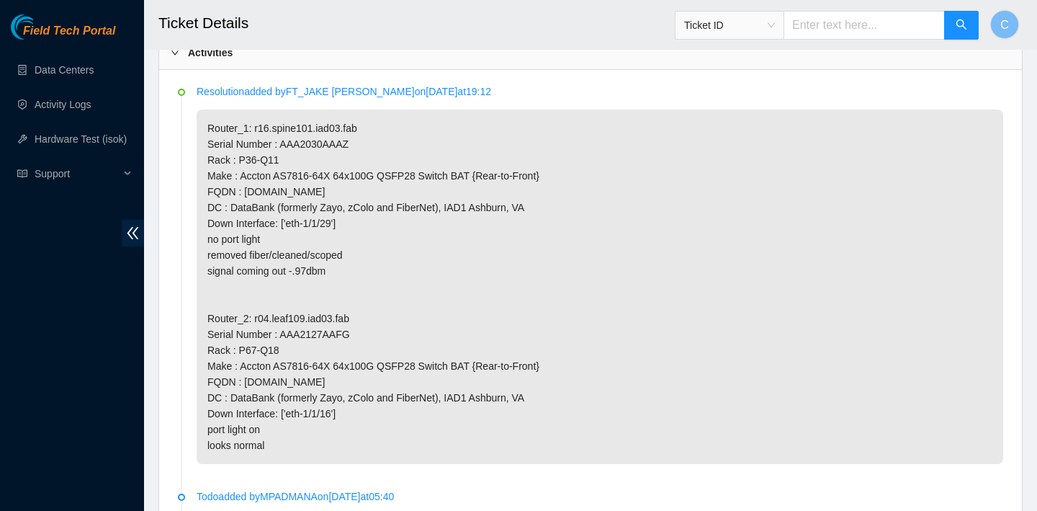
scroll to position [694, 0]
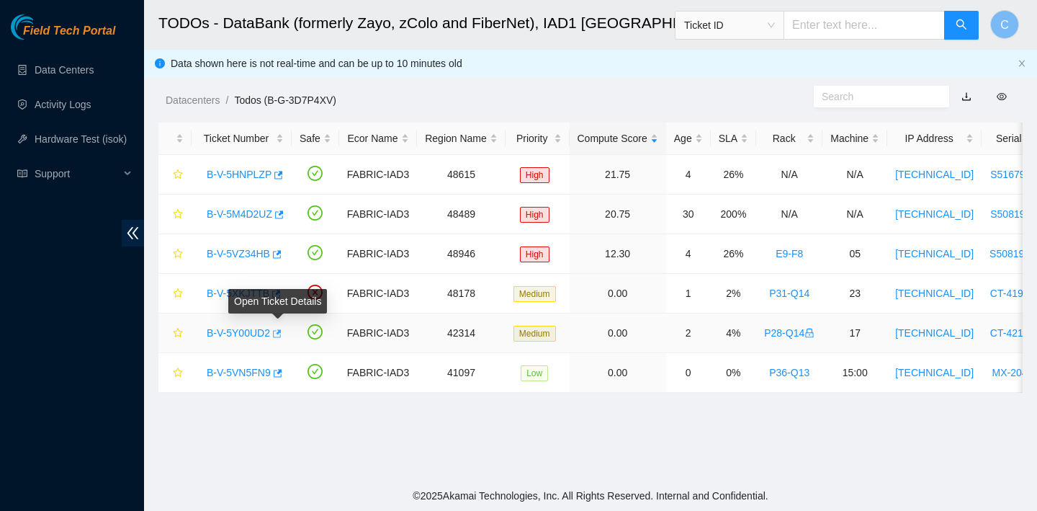
click at [282, 334] on icon "button" at bounding box center [277, 333] width 9 height 8
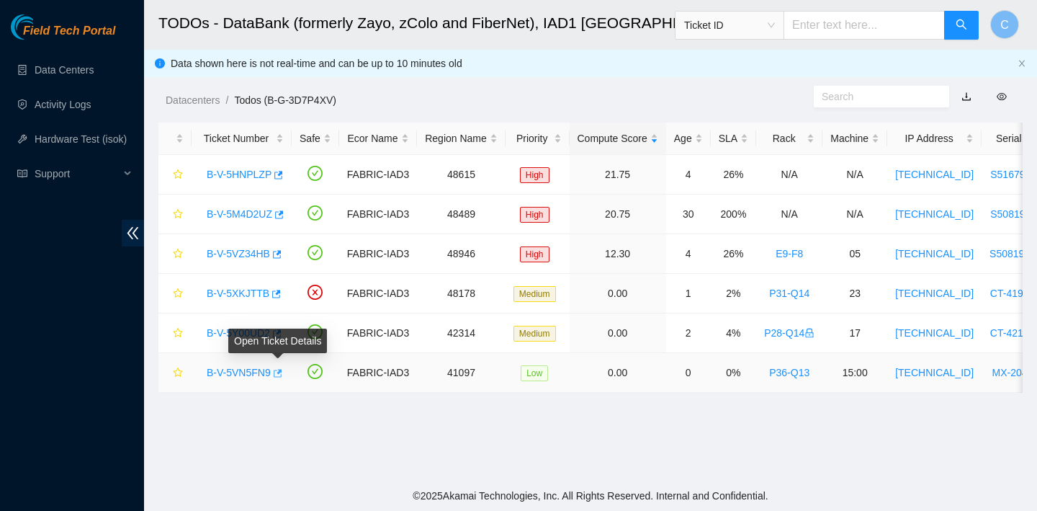
click at [282, 376] on icon "button" at bounding box center [278, 373] width 9 height 8
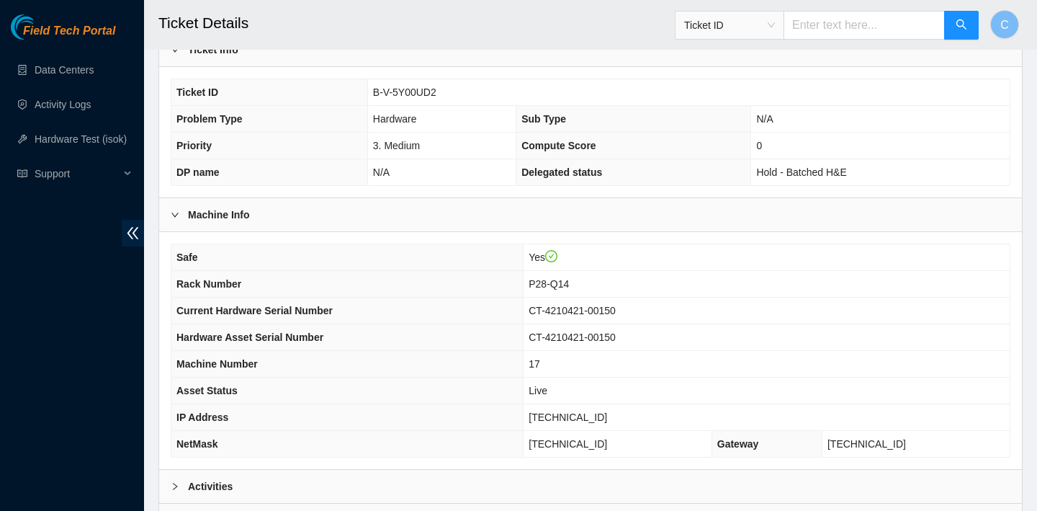
scroll to position [419, 0]
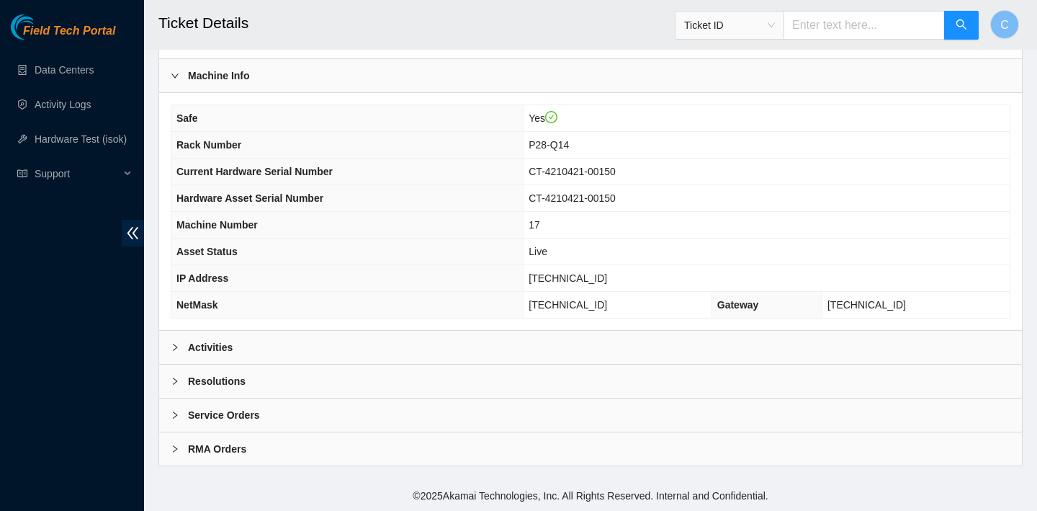
click at [301, 347] on div "Activities" at bounding box center [590, 347] width 863 height 33
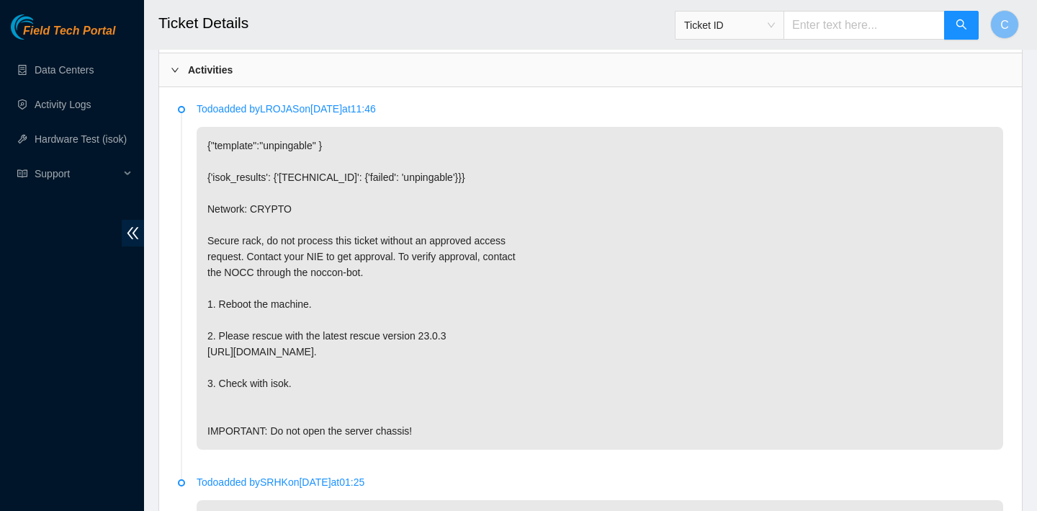
scroll to position [673, 0]
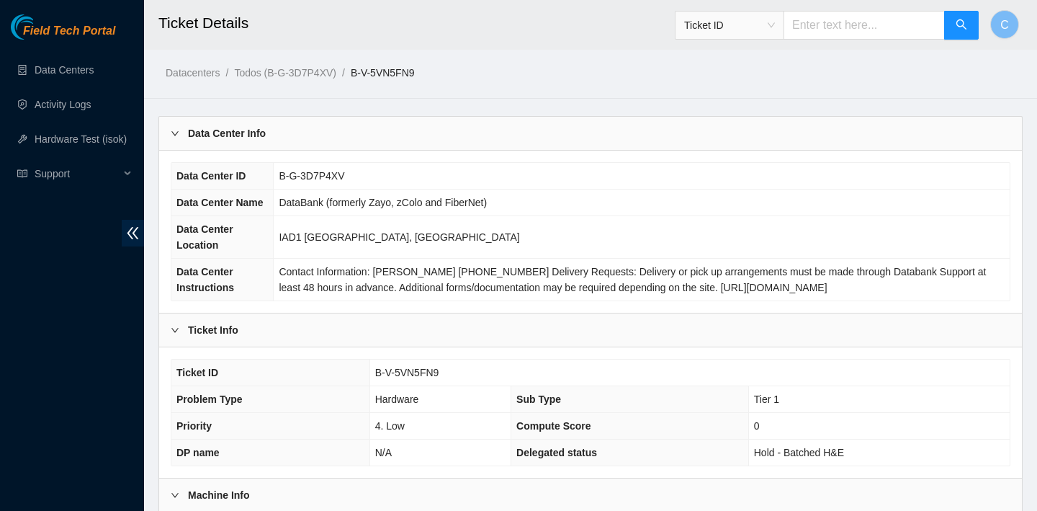
scroll to position [419, 0]
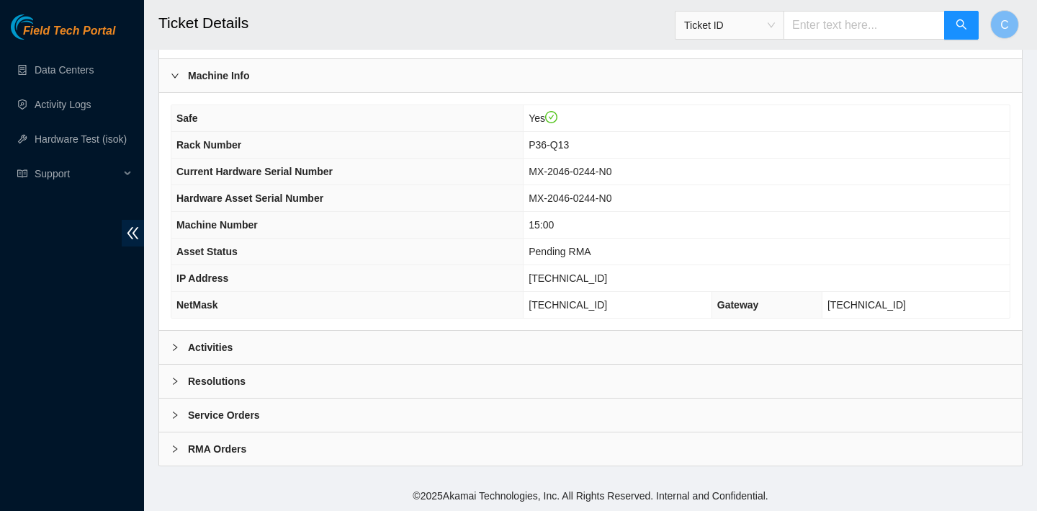
click at [409, 344] on div "Activities" at bounding box center [590, 347] width 863 height 33
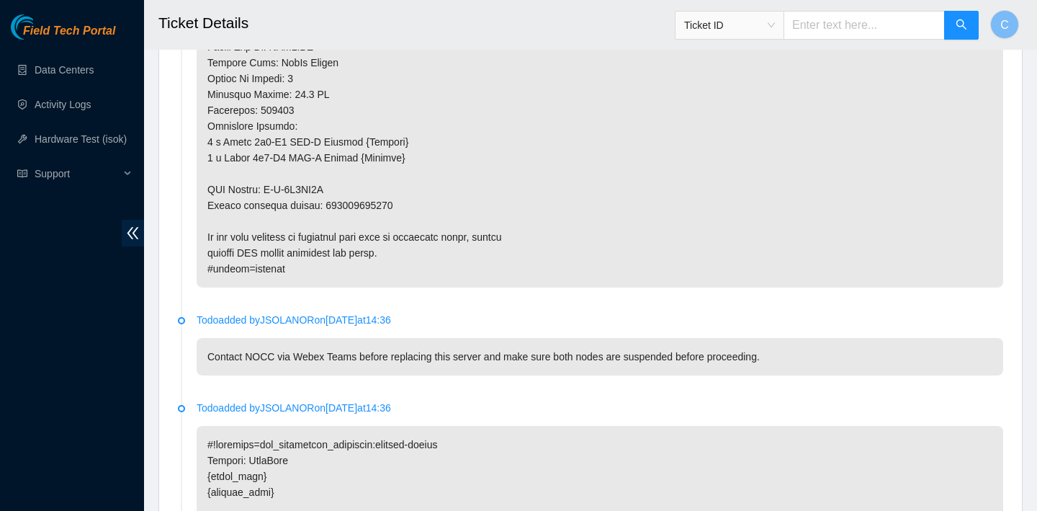
scroll to position [1242, 0]
